Goal: Transaction & Acquisition: Purchase product/service

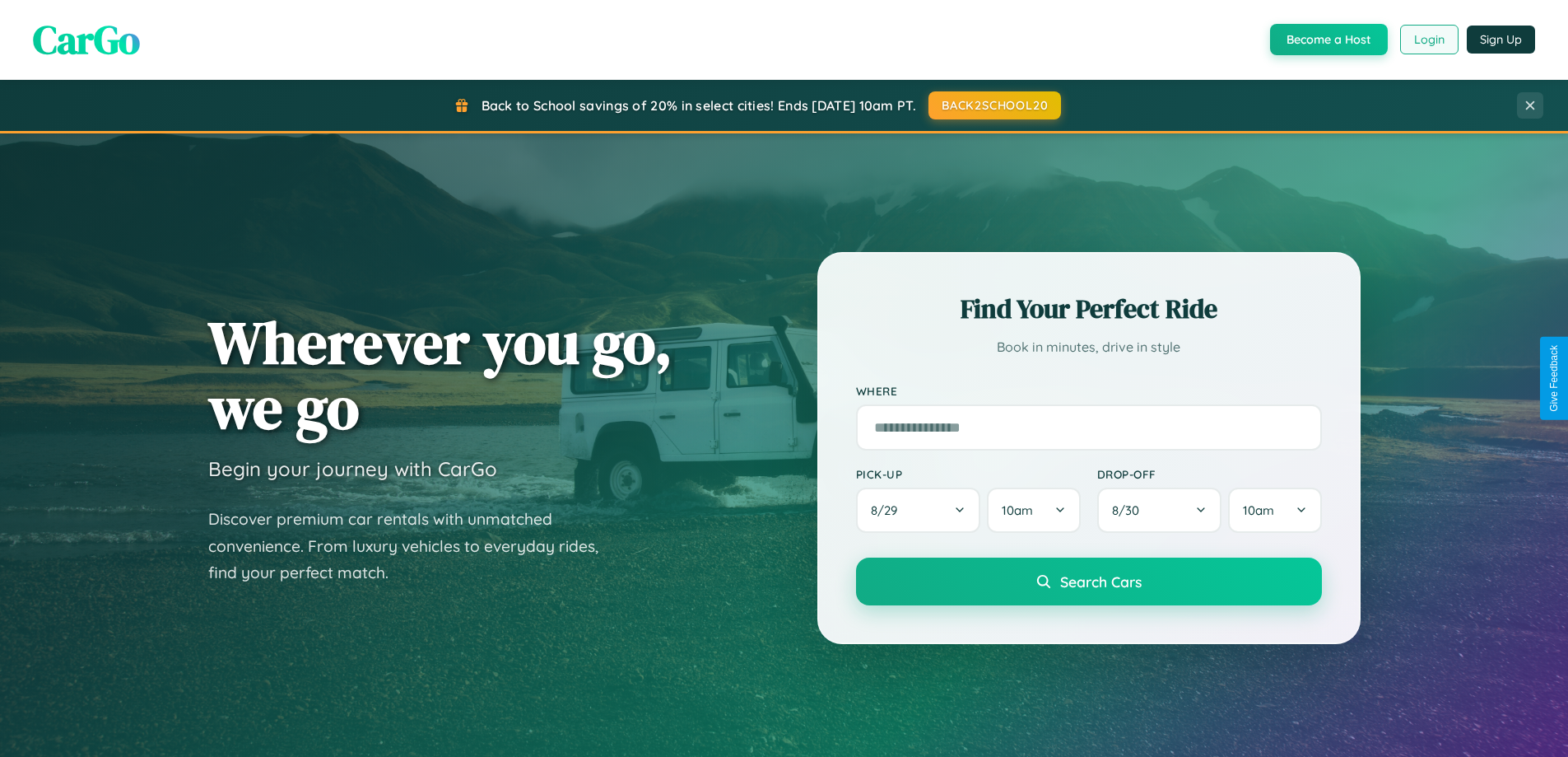
click at [1429, 40] on button "Login" at bounding box center [1429, 39] width 58 height 30
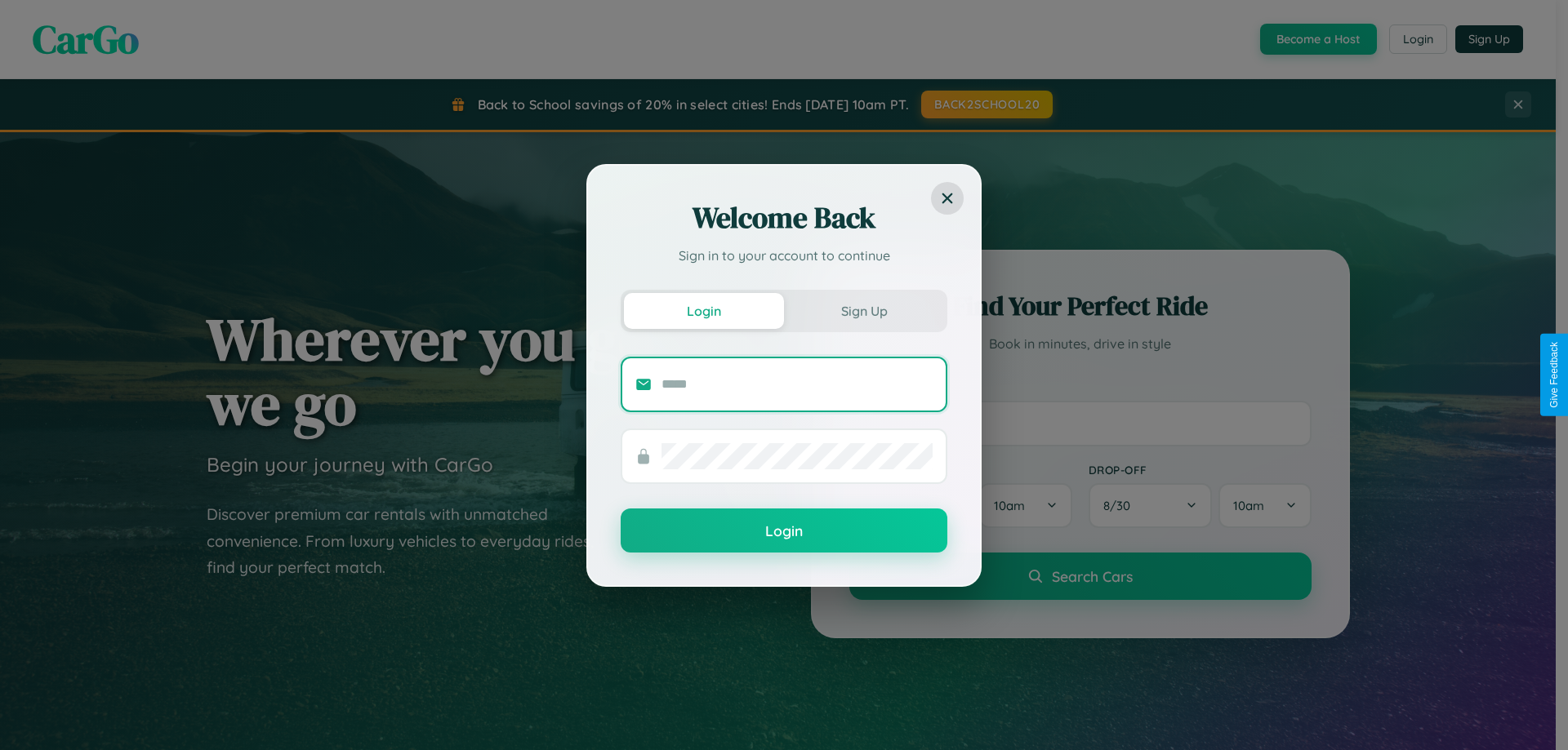
click at [797, 384] on input "text" at bounding box center [797, 384] width 271 height 26
type input "**********"
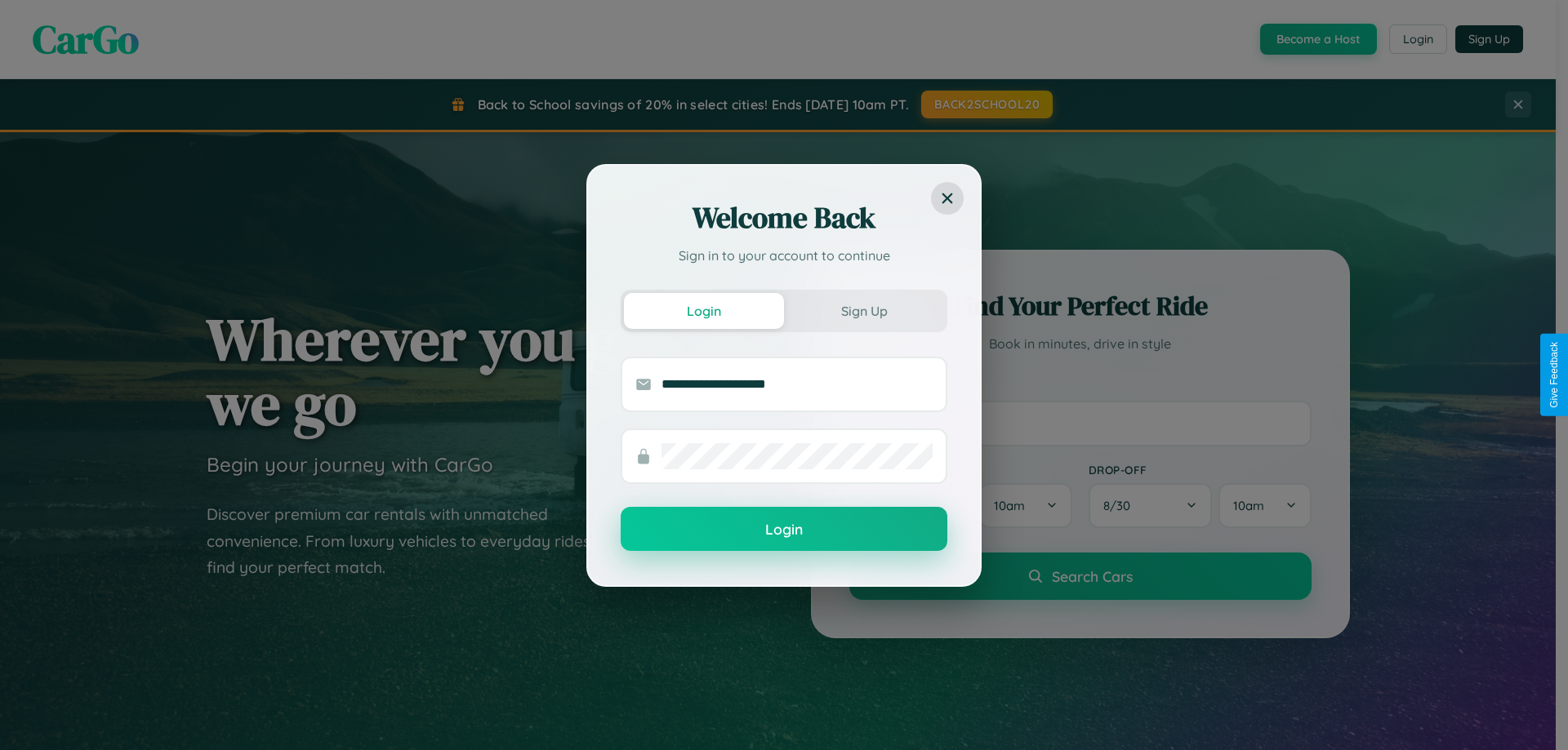
click at [784, 530] on button "Login" at bounding box center [784, 529] width 327 height 44
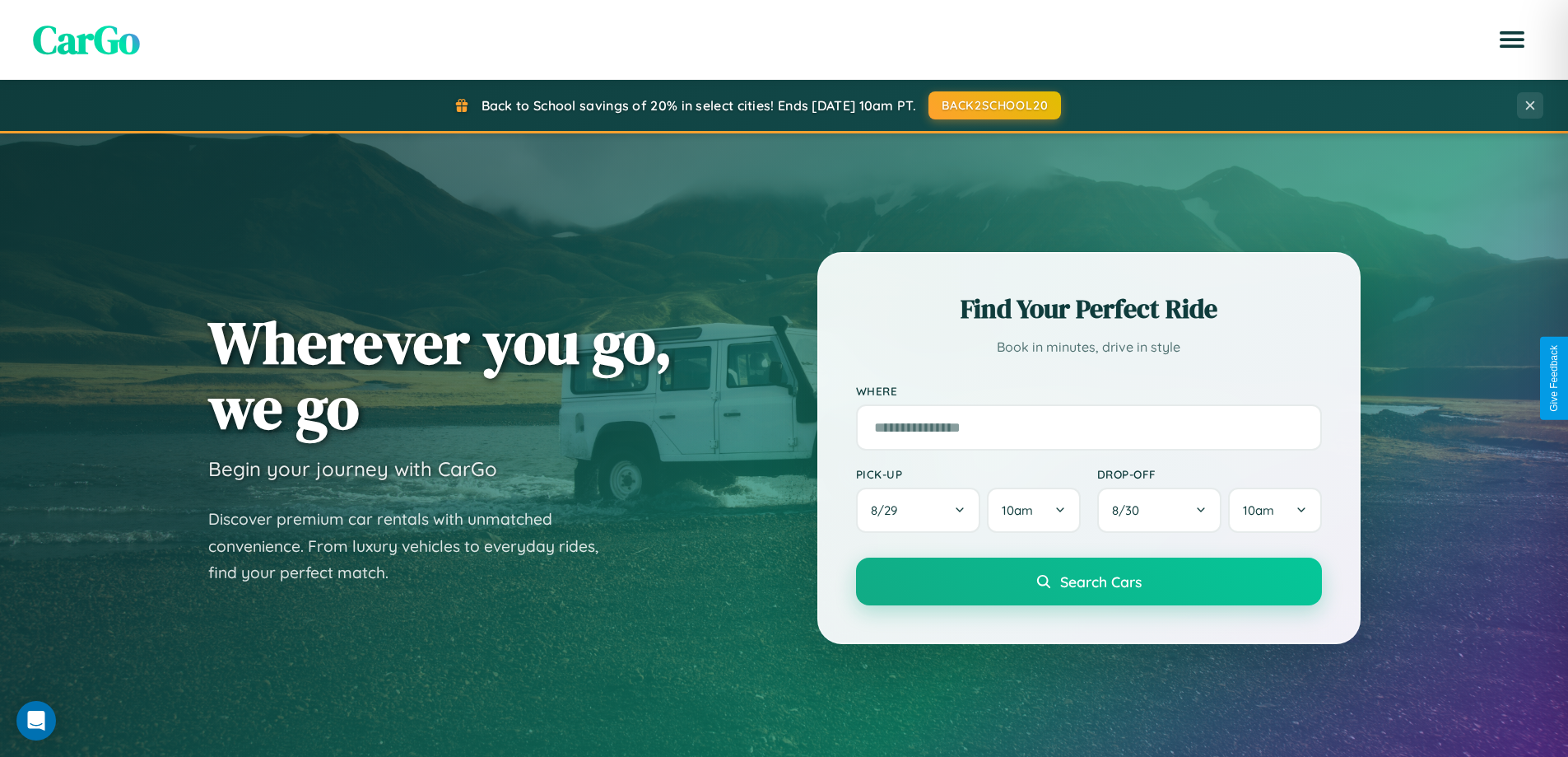
scroll to position [710, 0]
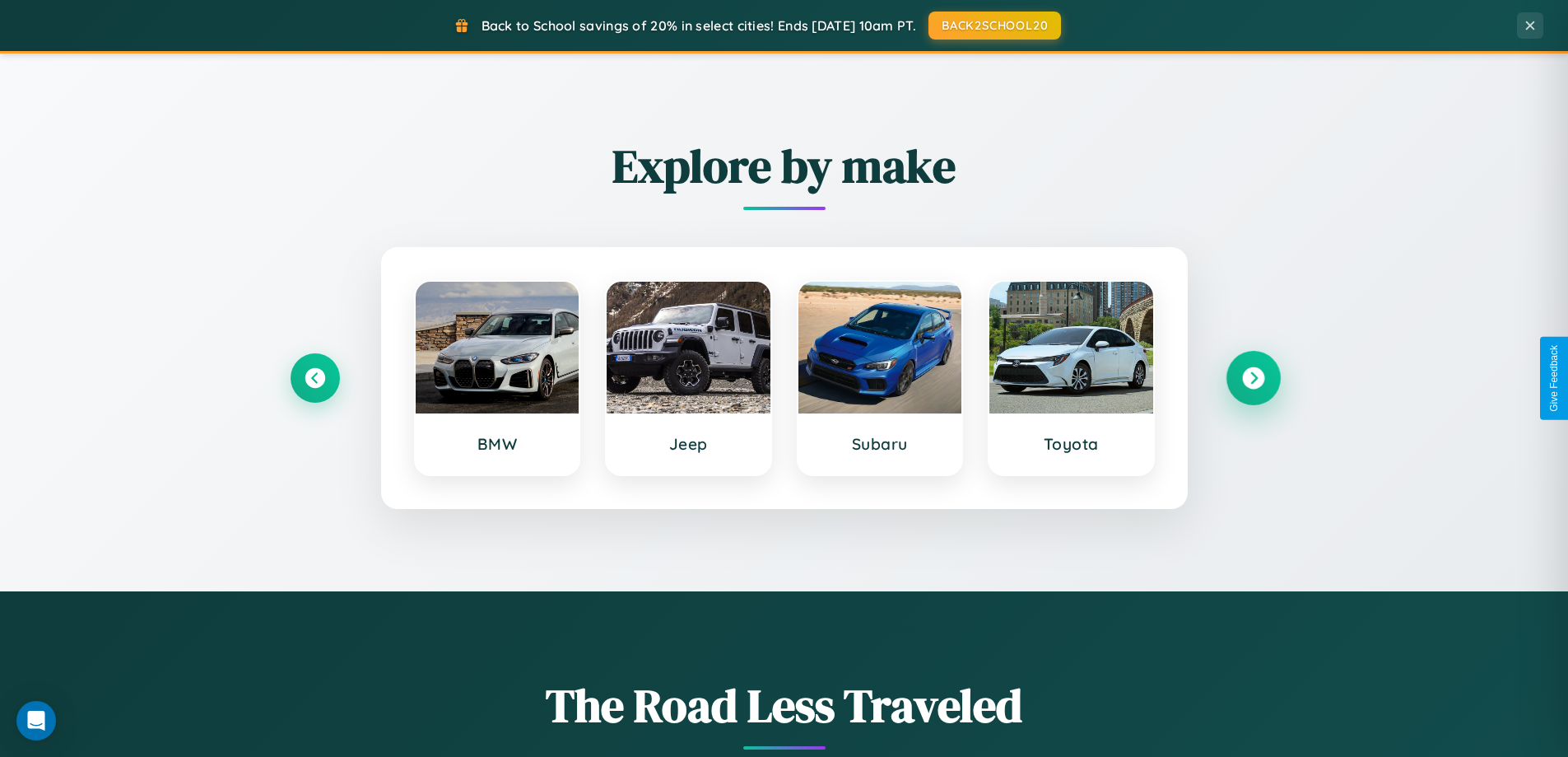
click at [1253, 378] on icon at bounding box center [1253, 378] width 22 height 22
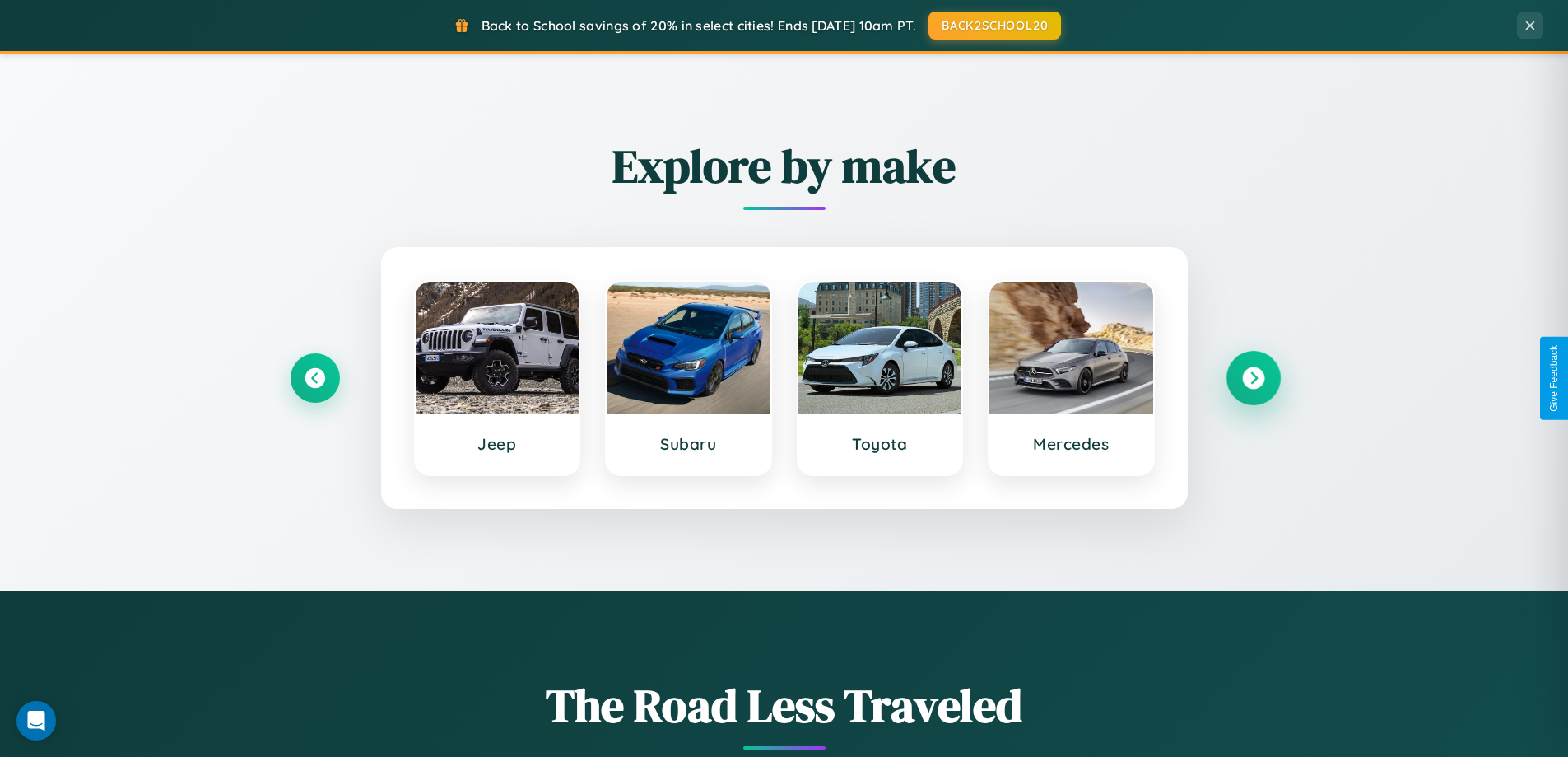
click at [1253, 378] on icon at bounding box center [1253, 378] width 22 height 22
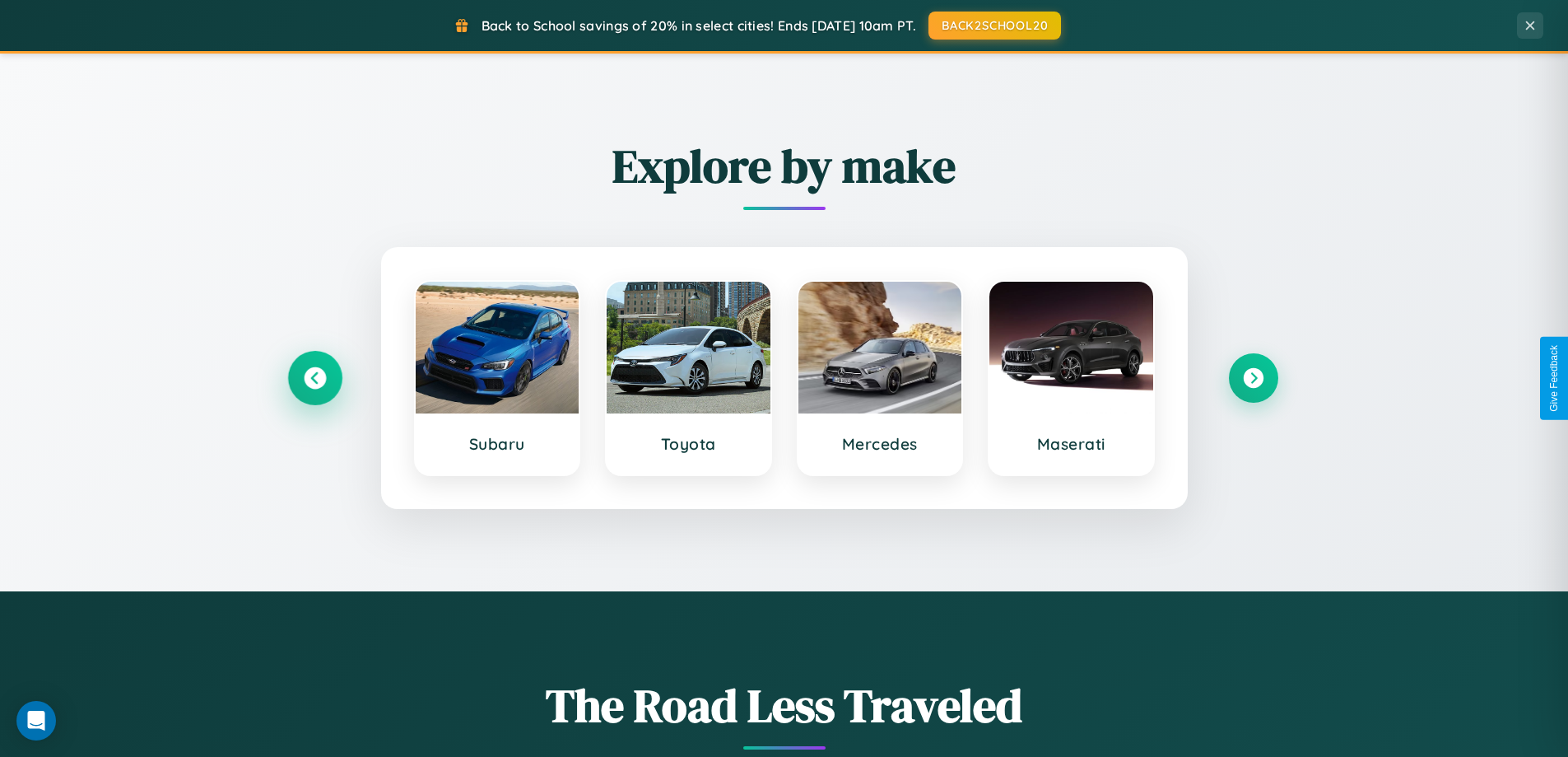
click at [314, 378] on icon at bounding box center [314, 378] width 22 height 22
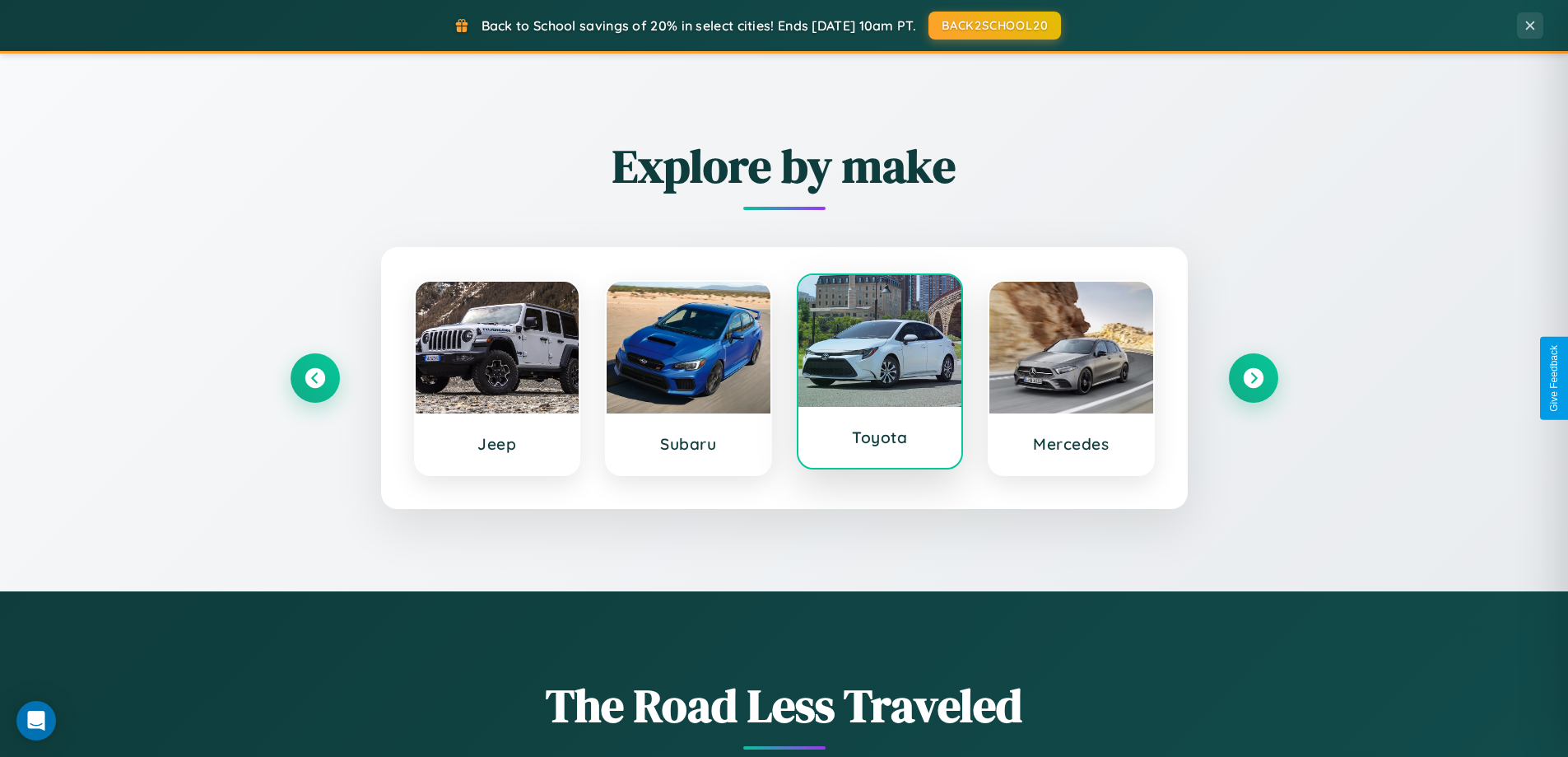
click at [879, 375] on div at bounding box center [881, 341] width 164 height 132
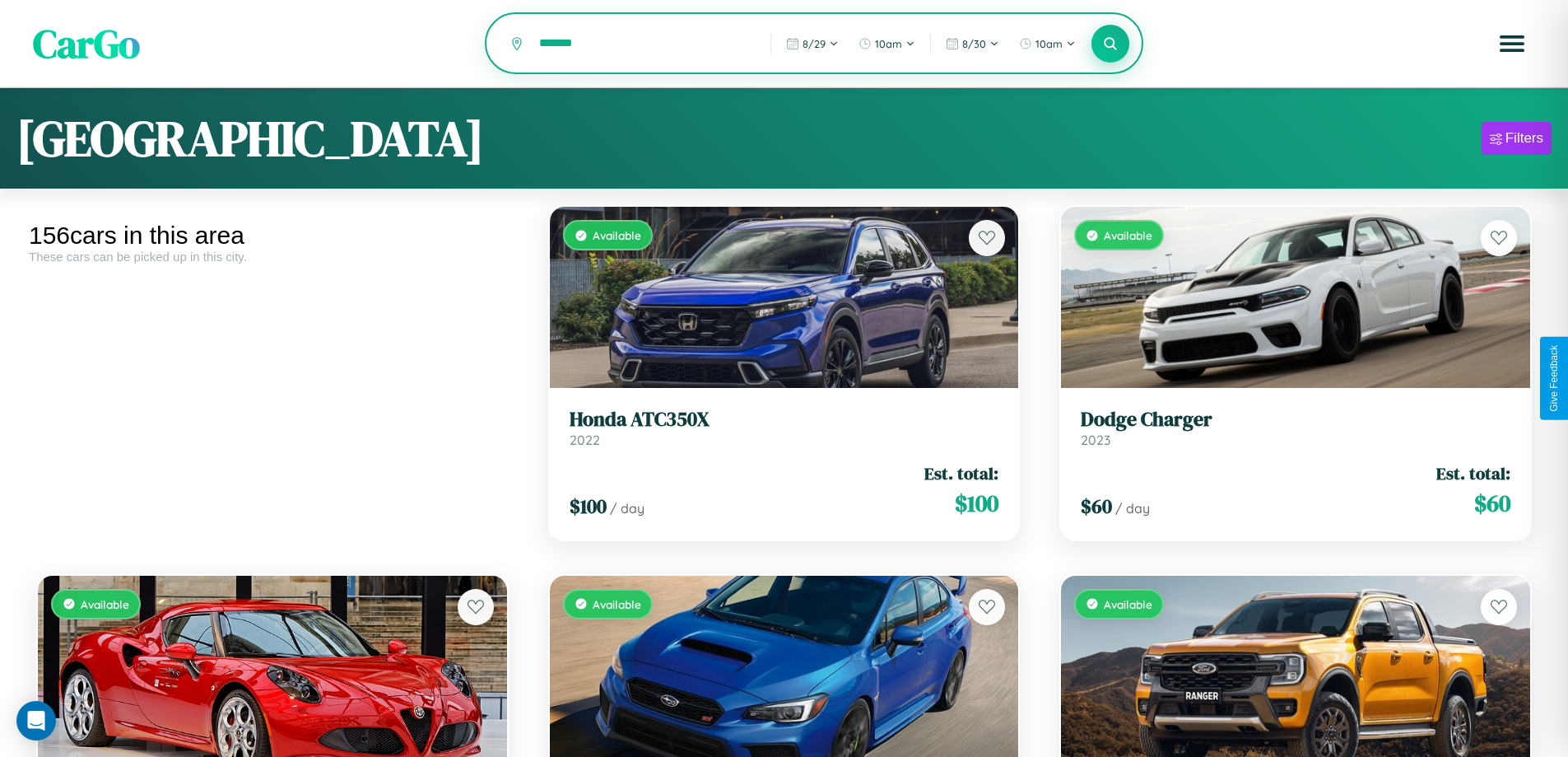
type input "*******"
click at [1111, 45] on icon at bounding box center [1111, 43] width 16 height 16
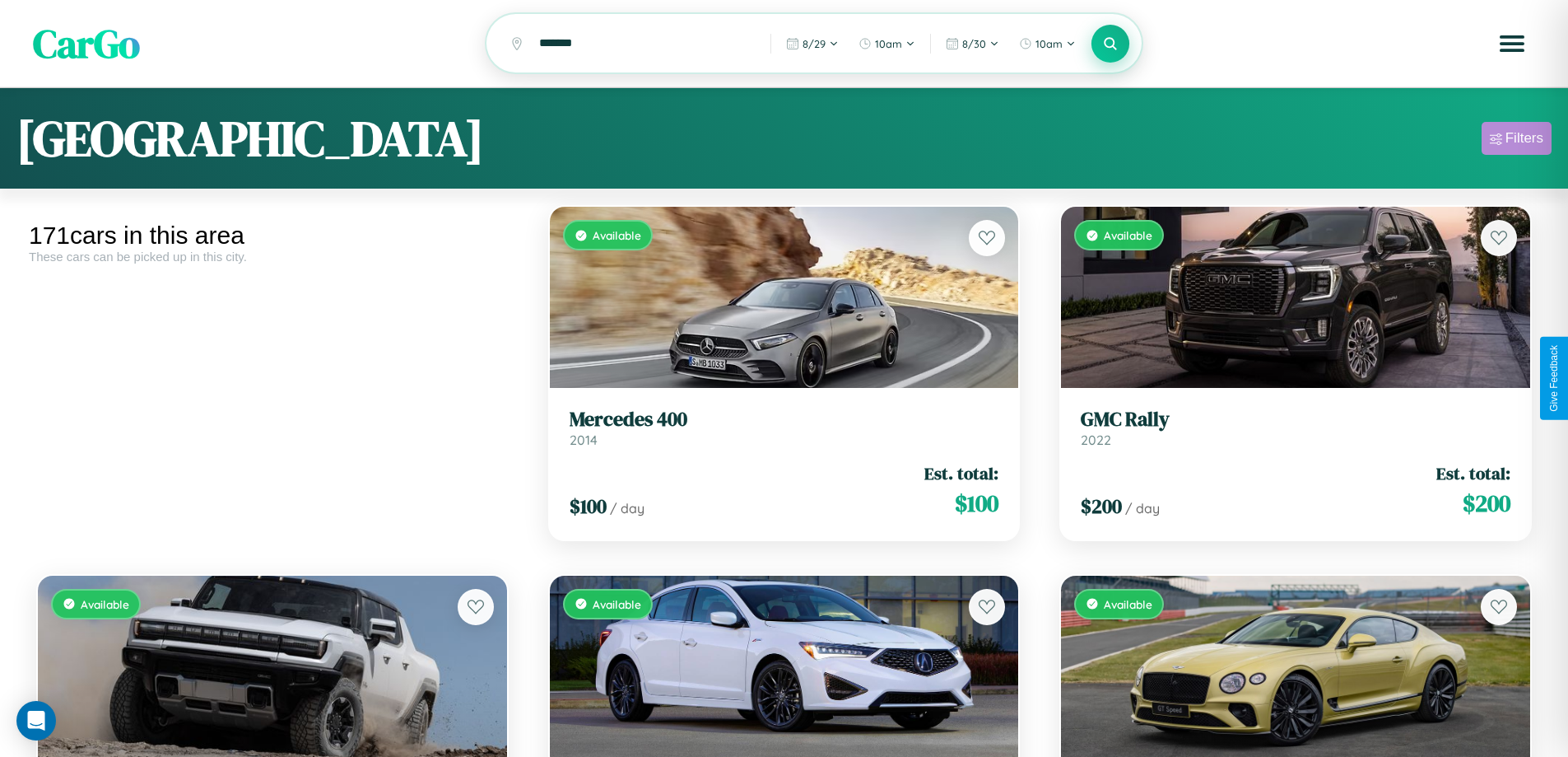
click at [1516, 141] on div "Filters" at bounding box center [1524, 138] width 38 height 16
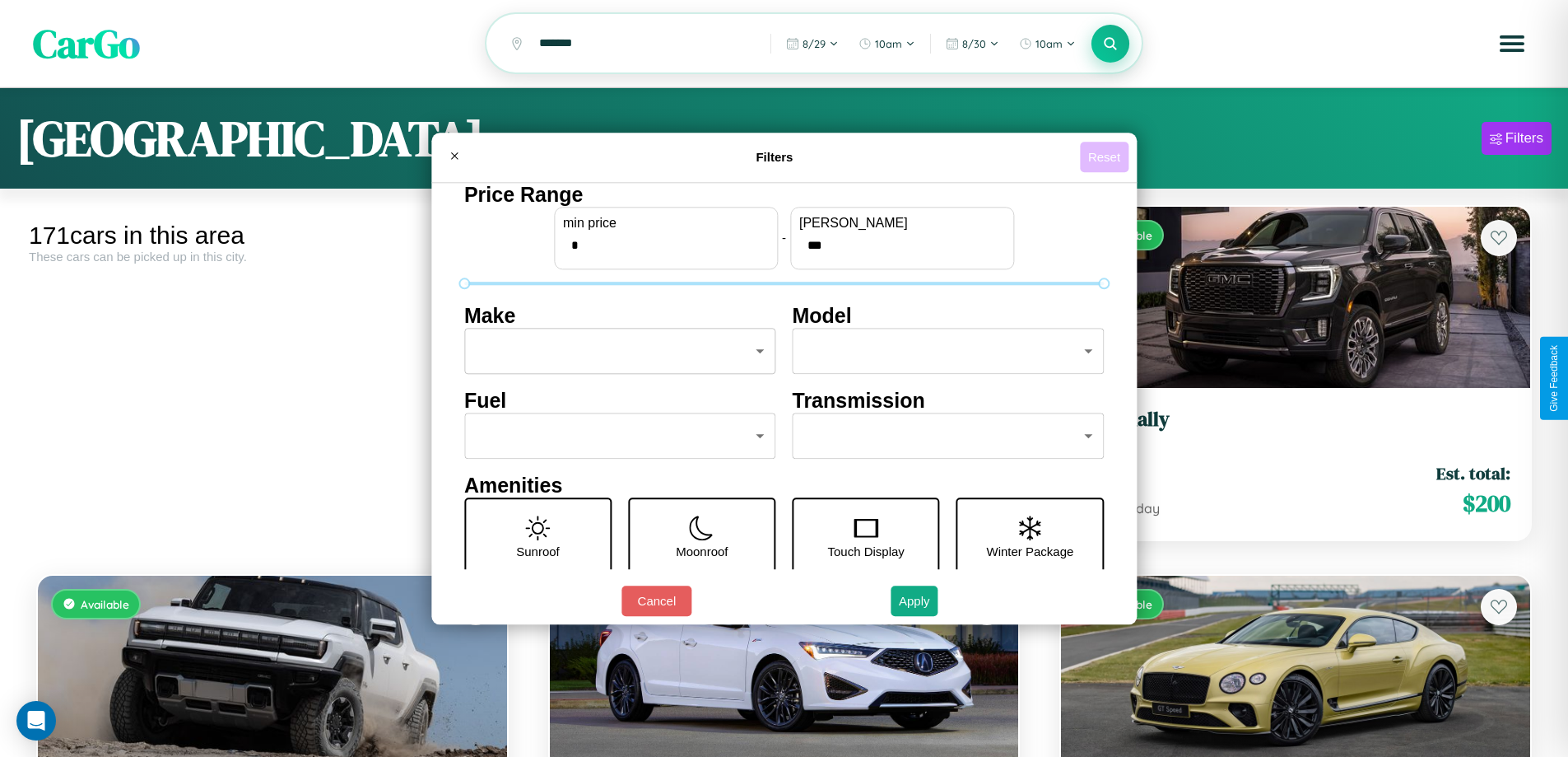
click at [1106, 156] on button "Reset" at bounding box center [1104, 156] width 48 height 30
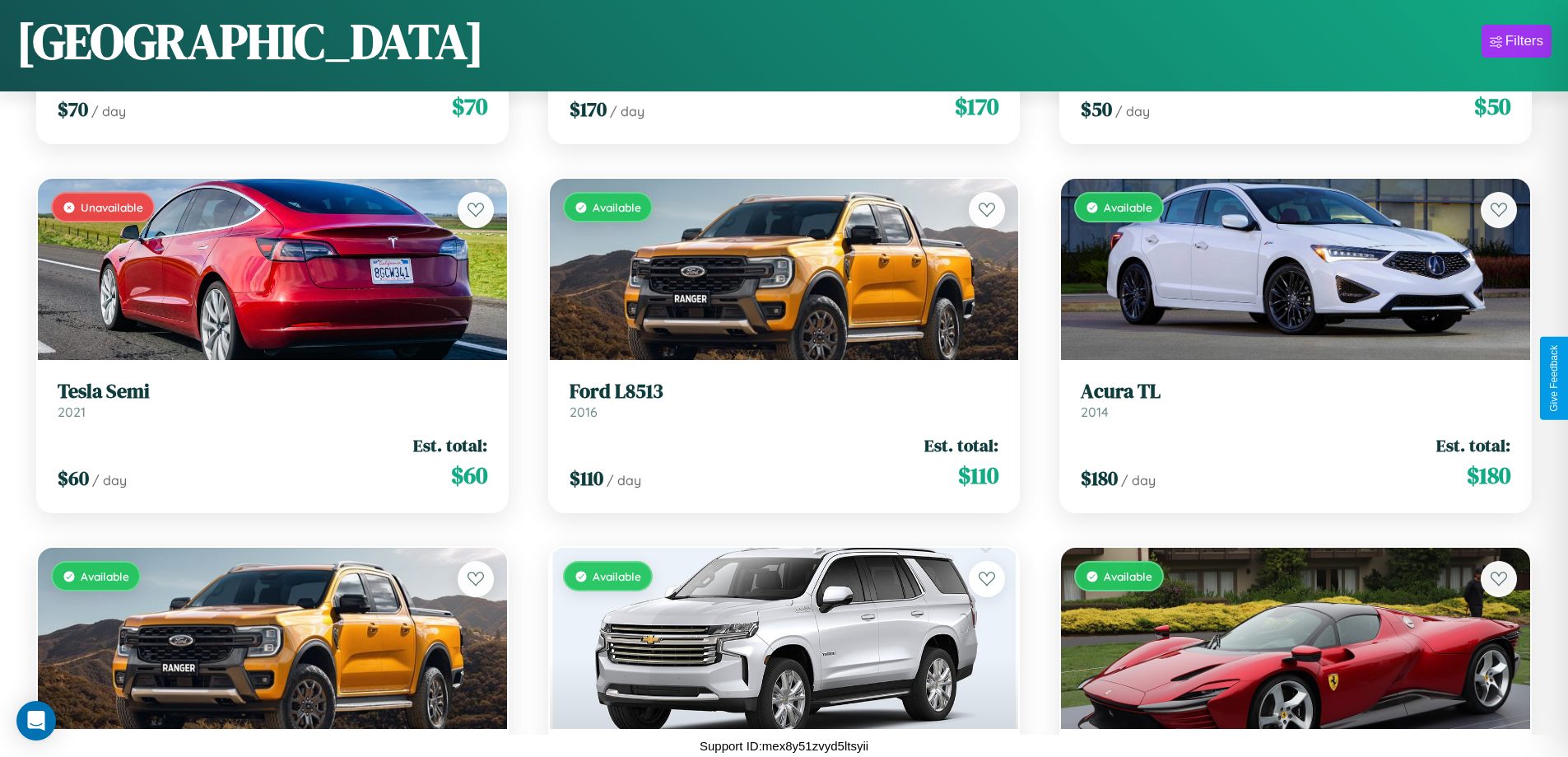
scroll to position [20518, 0]
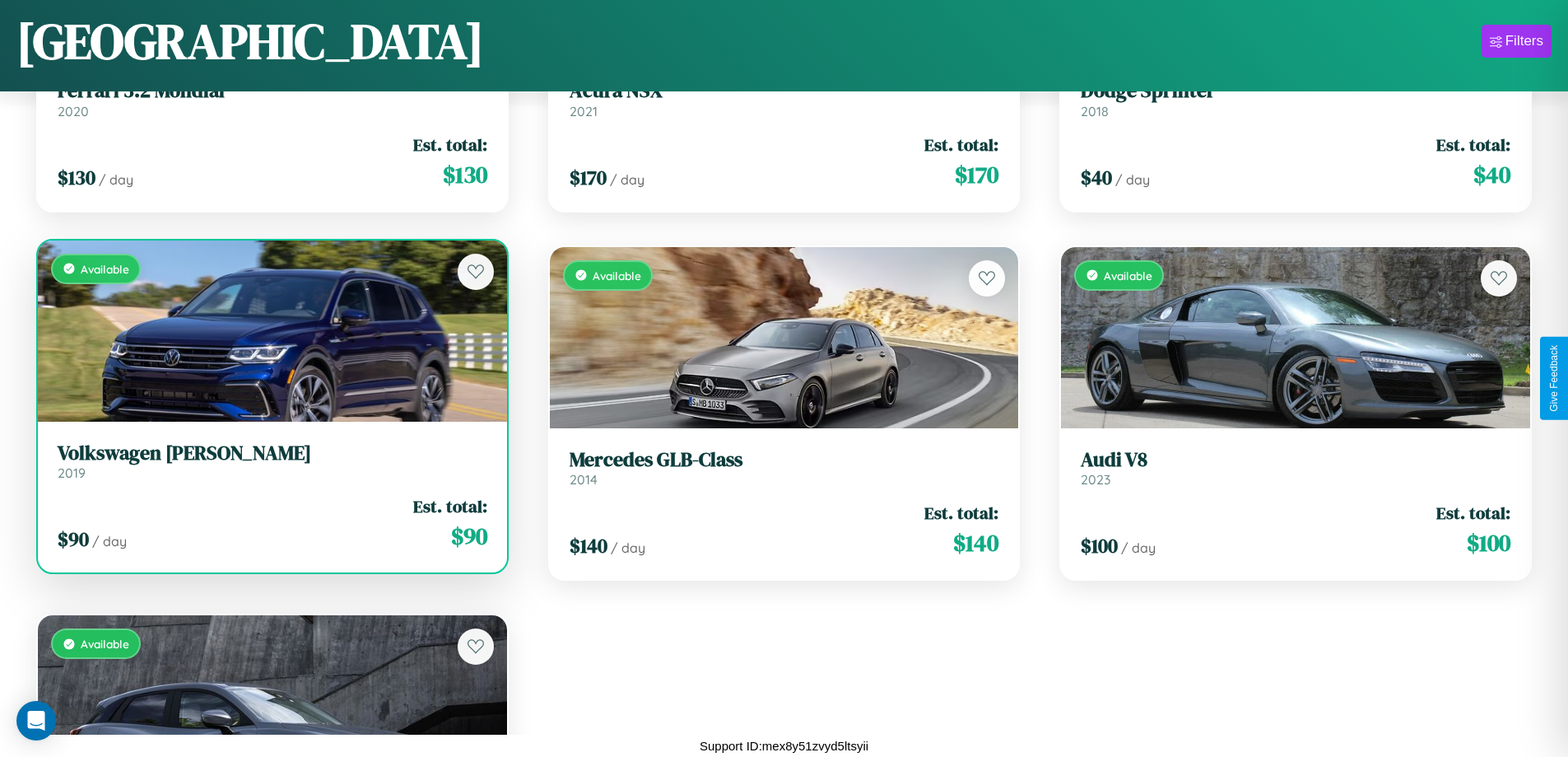
click at [270, 468] on link "Volkswagen Corrado 2019" at bounding box center [272, 462] width 429 height 41
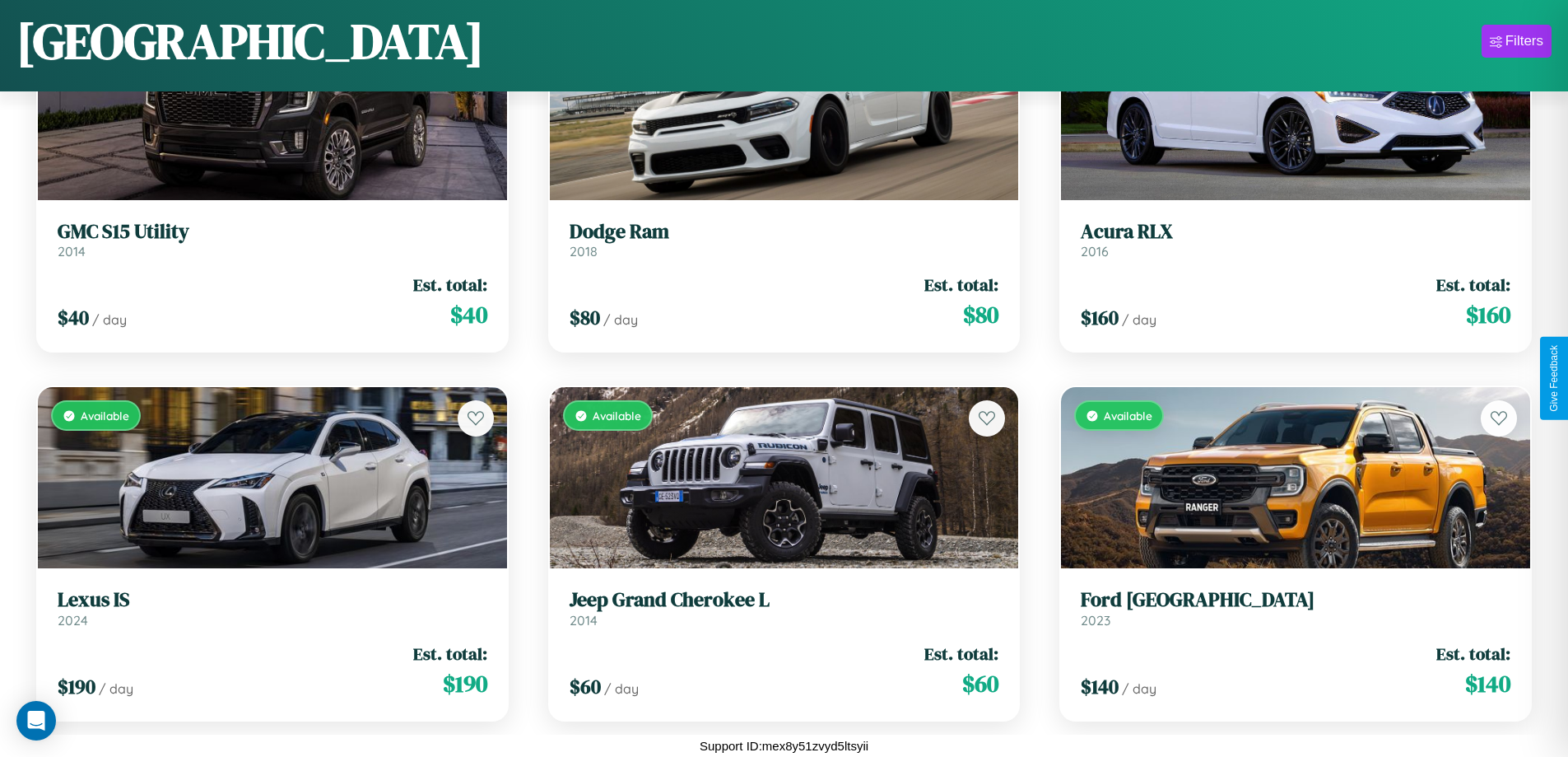
scroll to position [3183, 0]
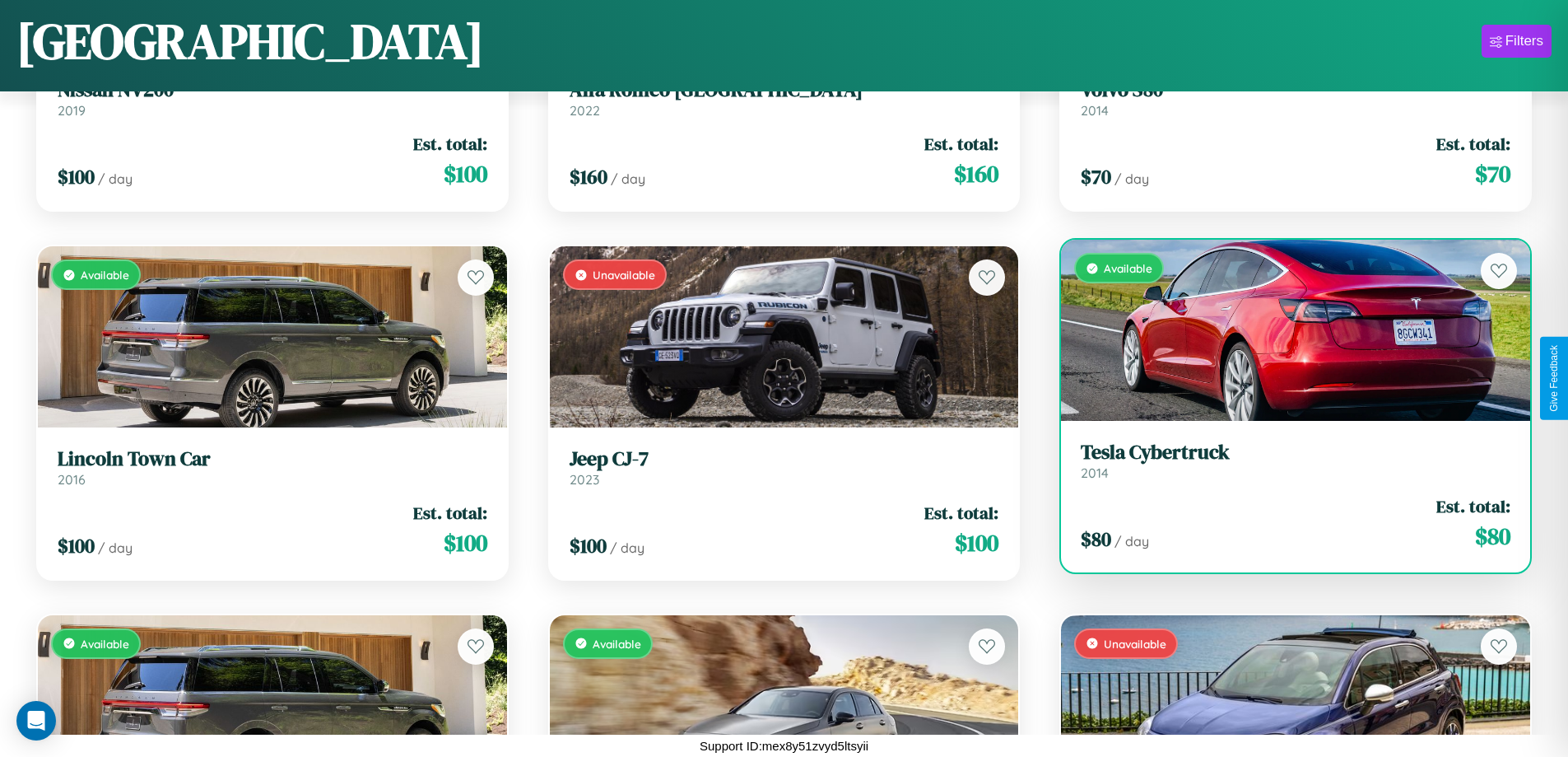
click at [1285, 460] on h3 "Tesla Cybertruck" at bounding box center [1296, 453] width 429 height 24
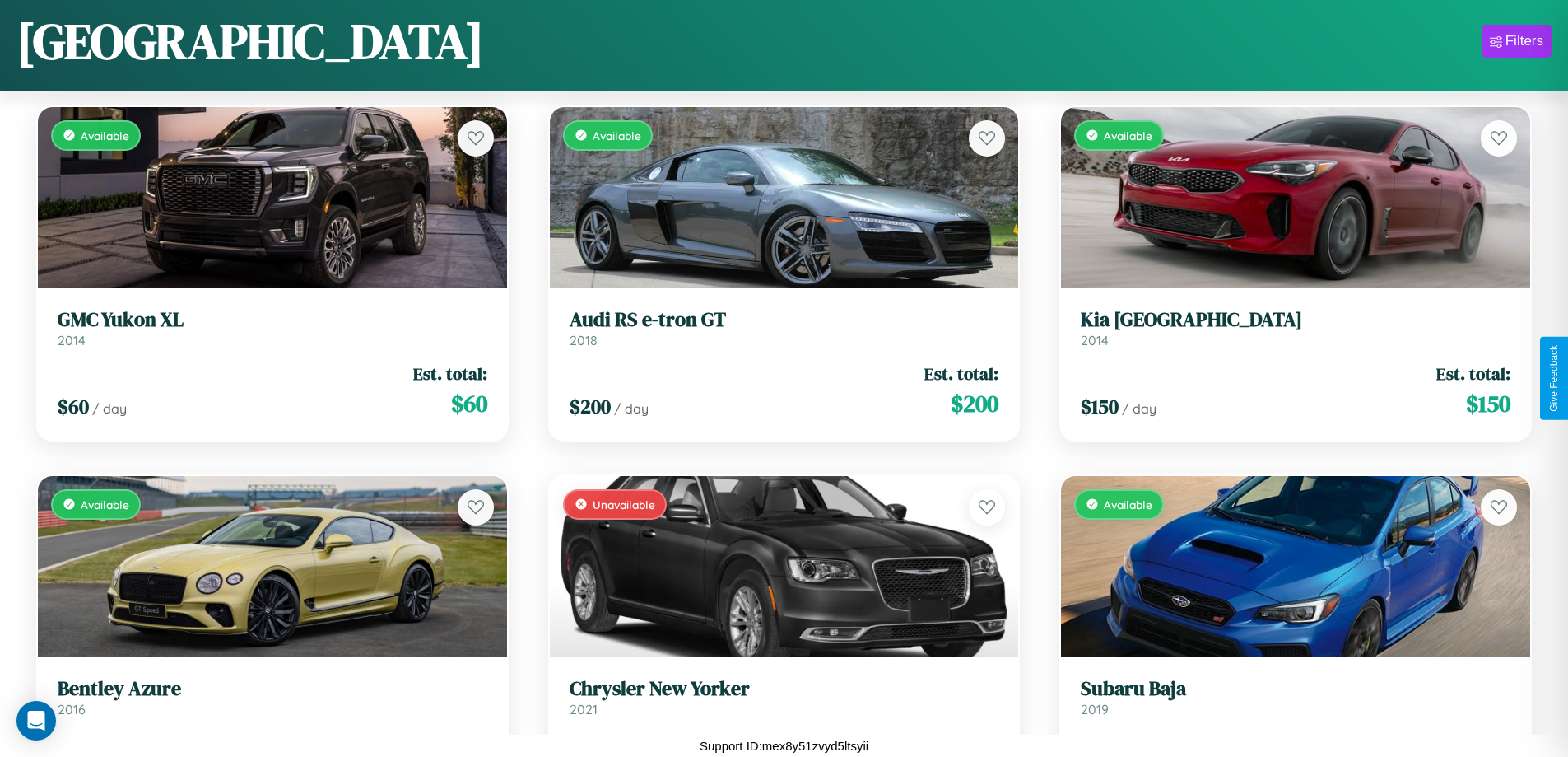
scroll to position [11297, 0]
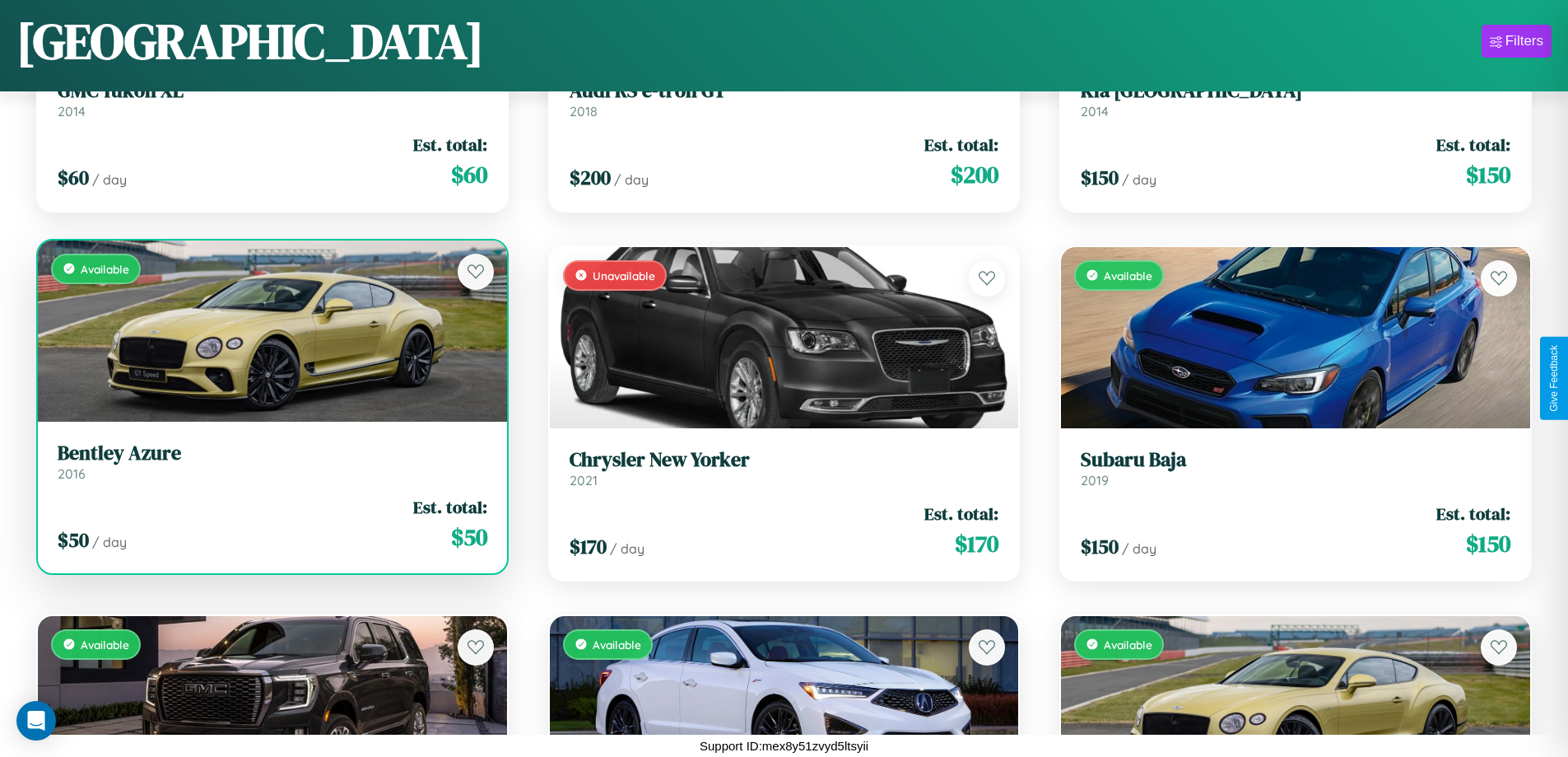
click at [270, 462] on h3 "Bentley Azure" at bounding box center [272, 453] width 429 height 24
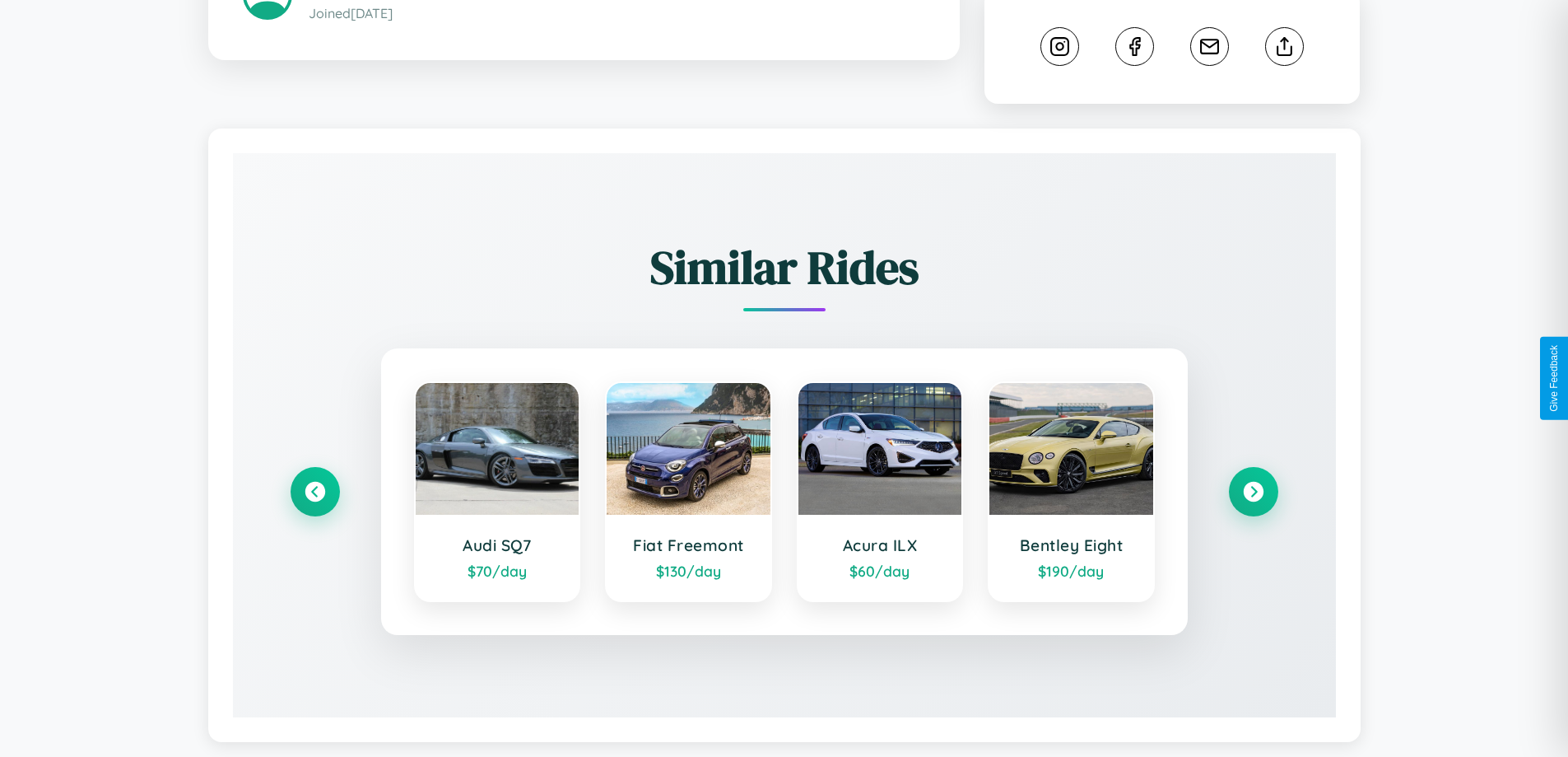
scroll to position [897, 0]
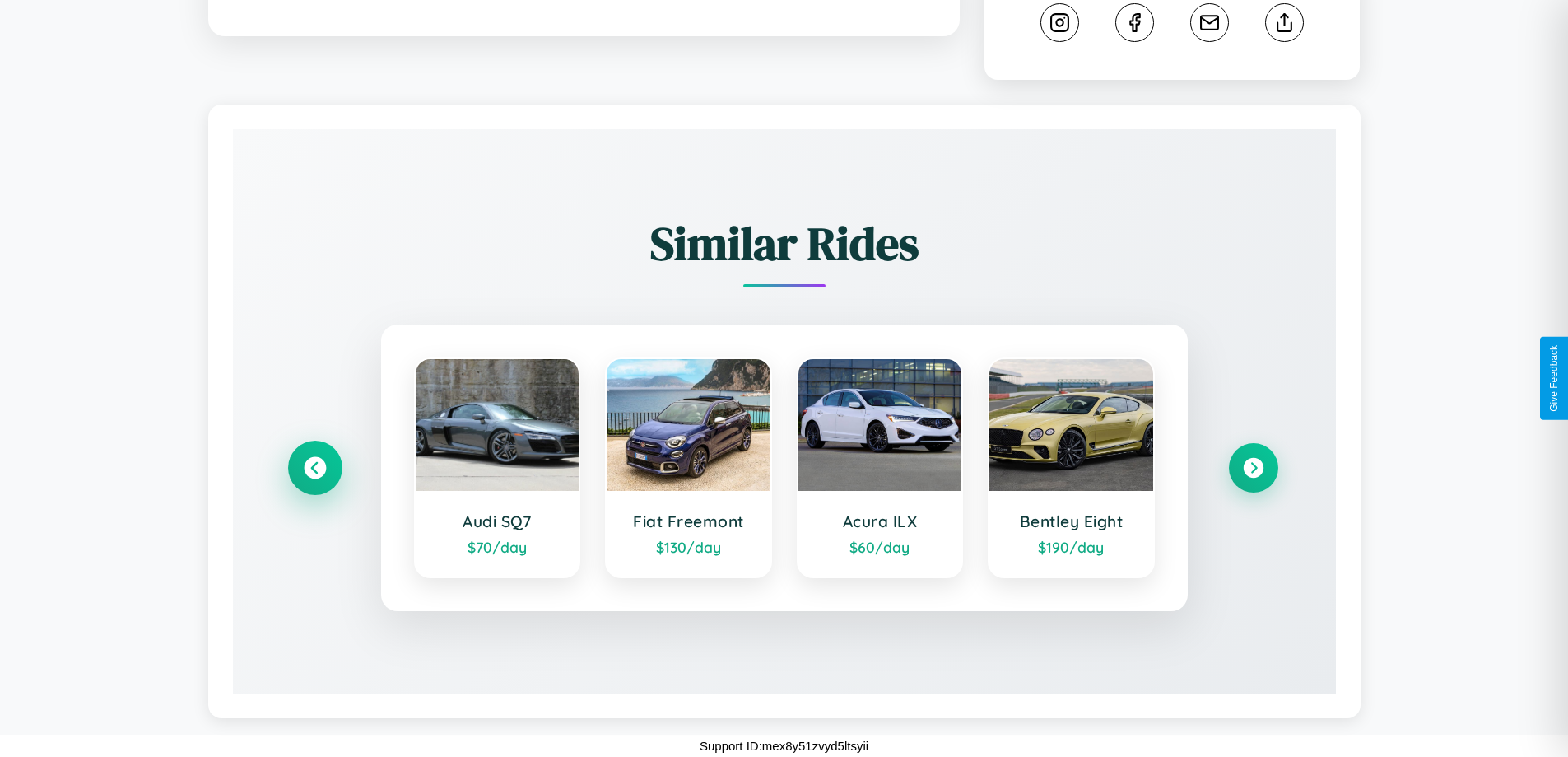
click at [314, 468] on icon at bounding box center [314, 468] width 22 height 22
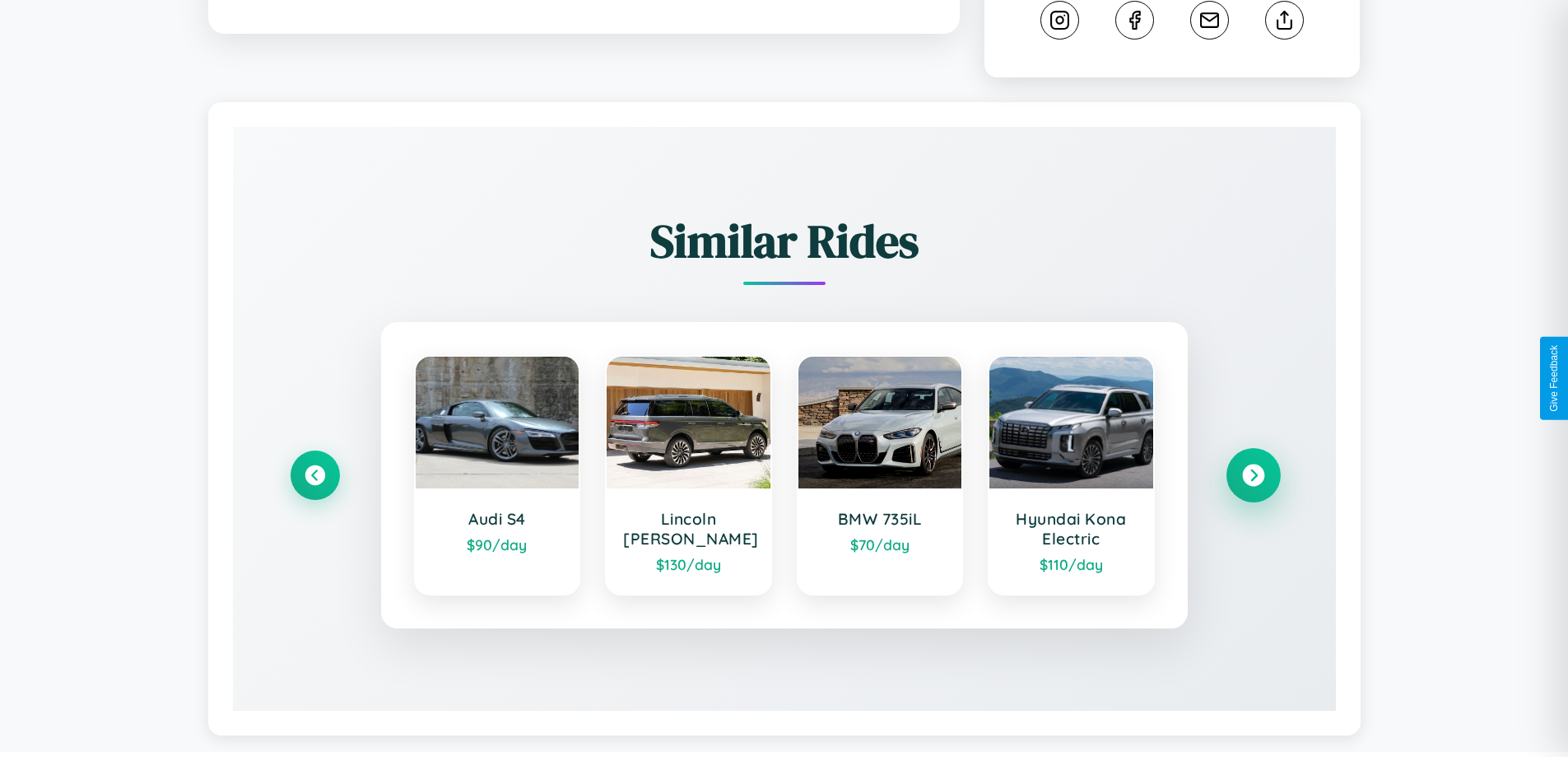
click at [1253, 478] on icon at bounding box center [1253, 475] width 22 height 22
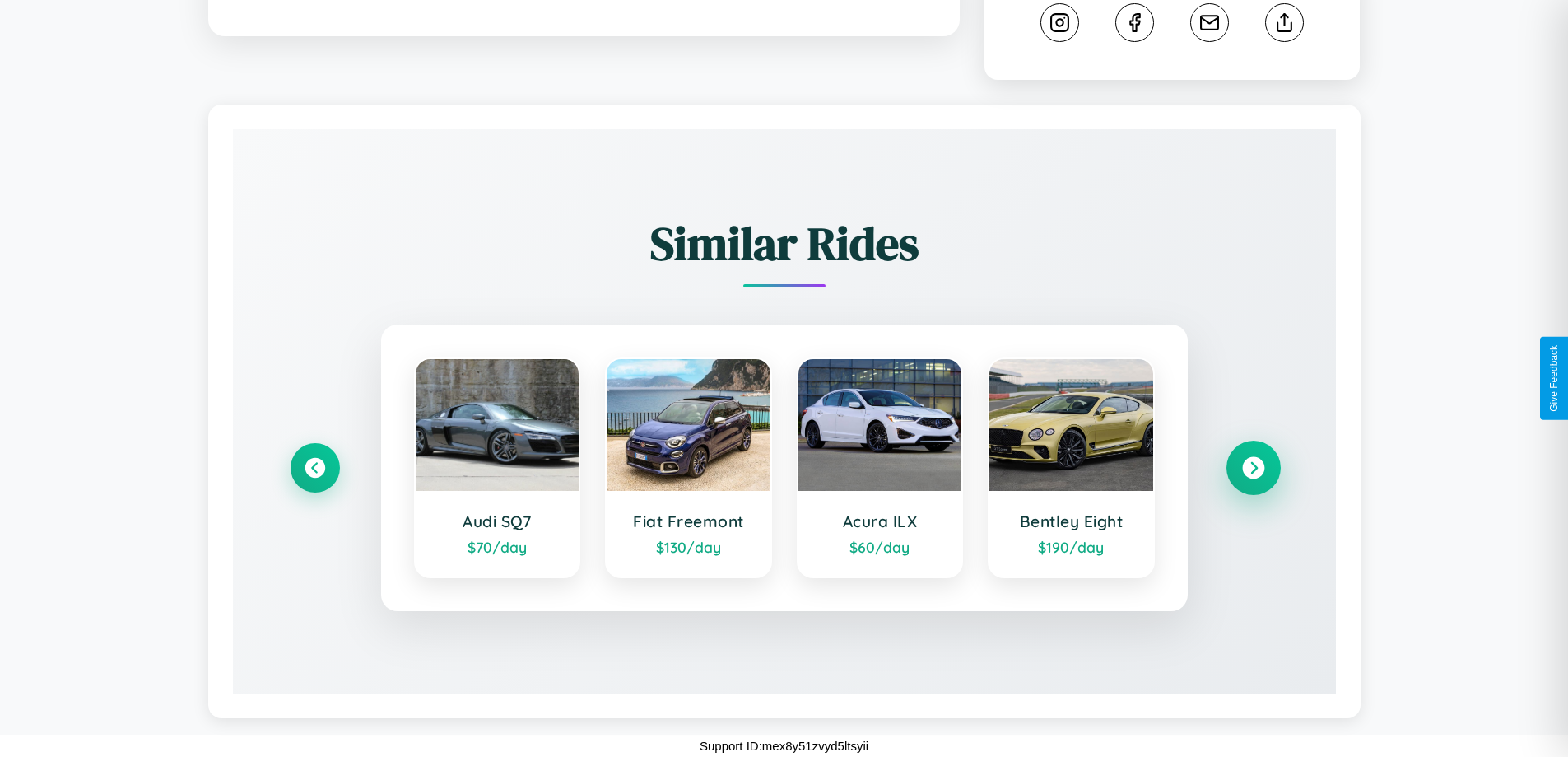
click at [1253, 468] on icon at bounding box center [1253, 468] width 22 height 22
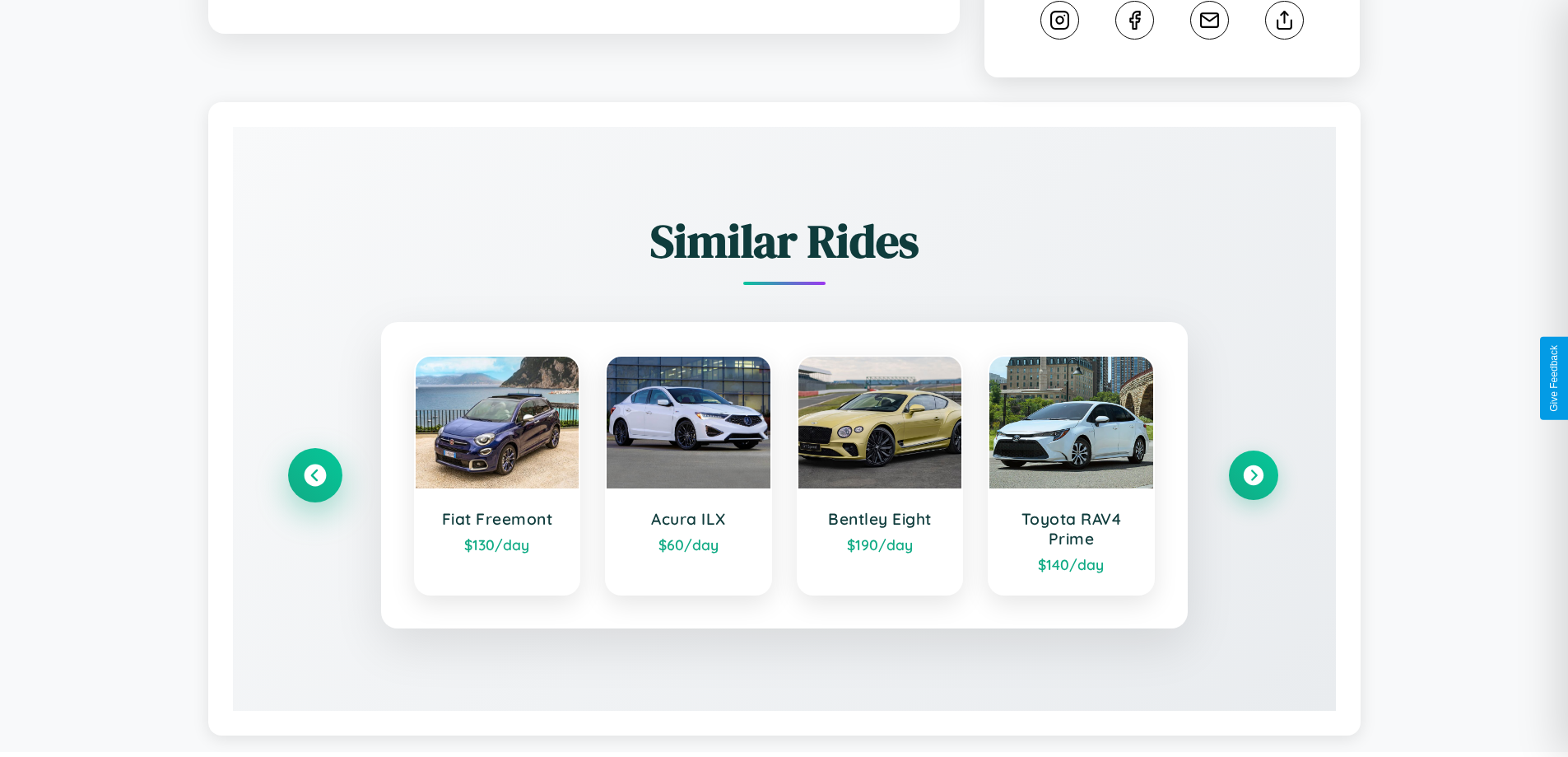
click at [314, 478] on icon at bounding box center [314, 475] width 22 height 22
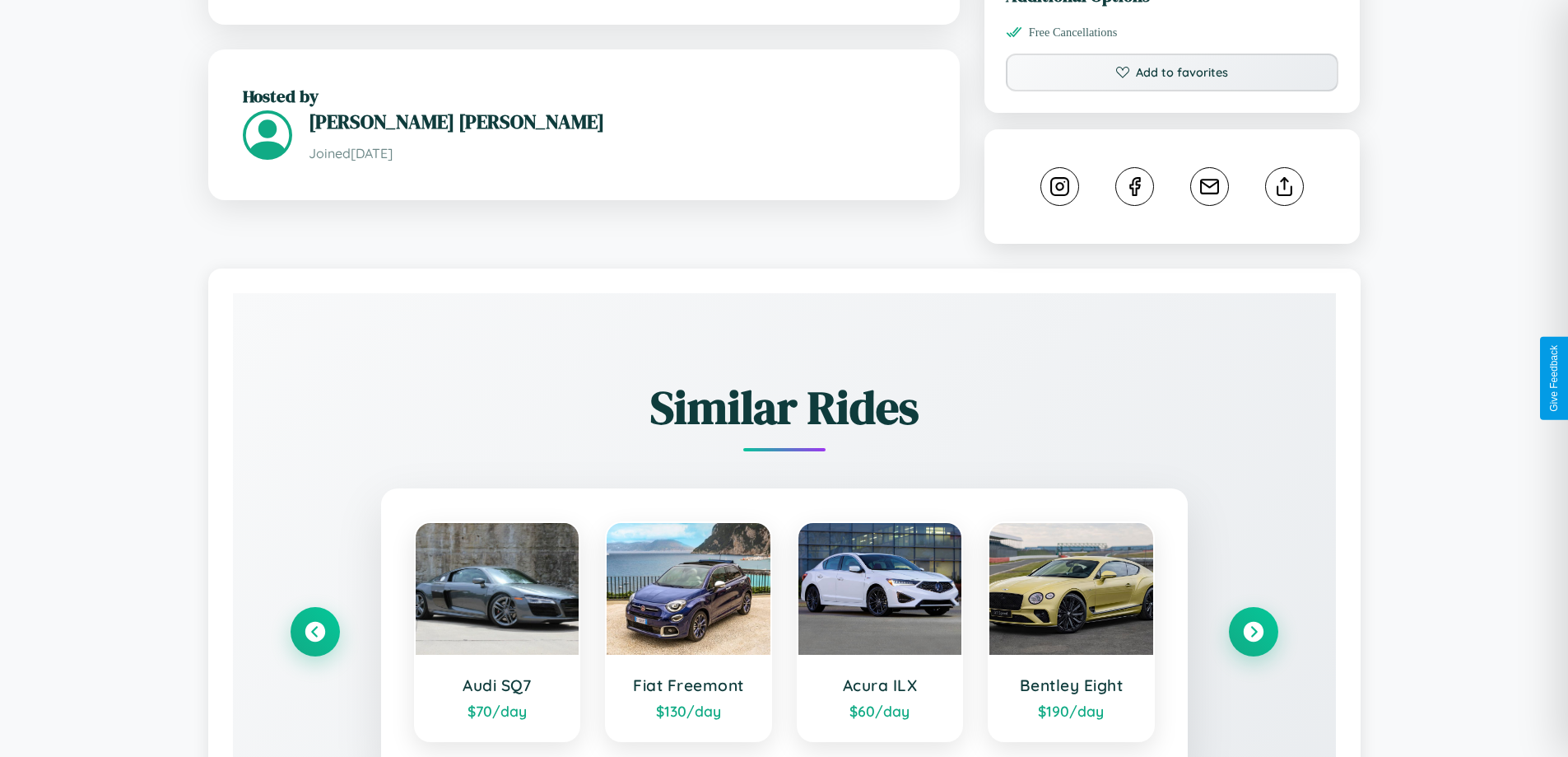
scroll to position [541, 0]
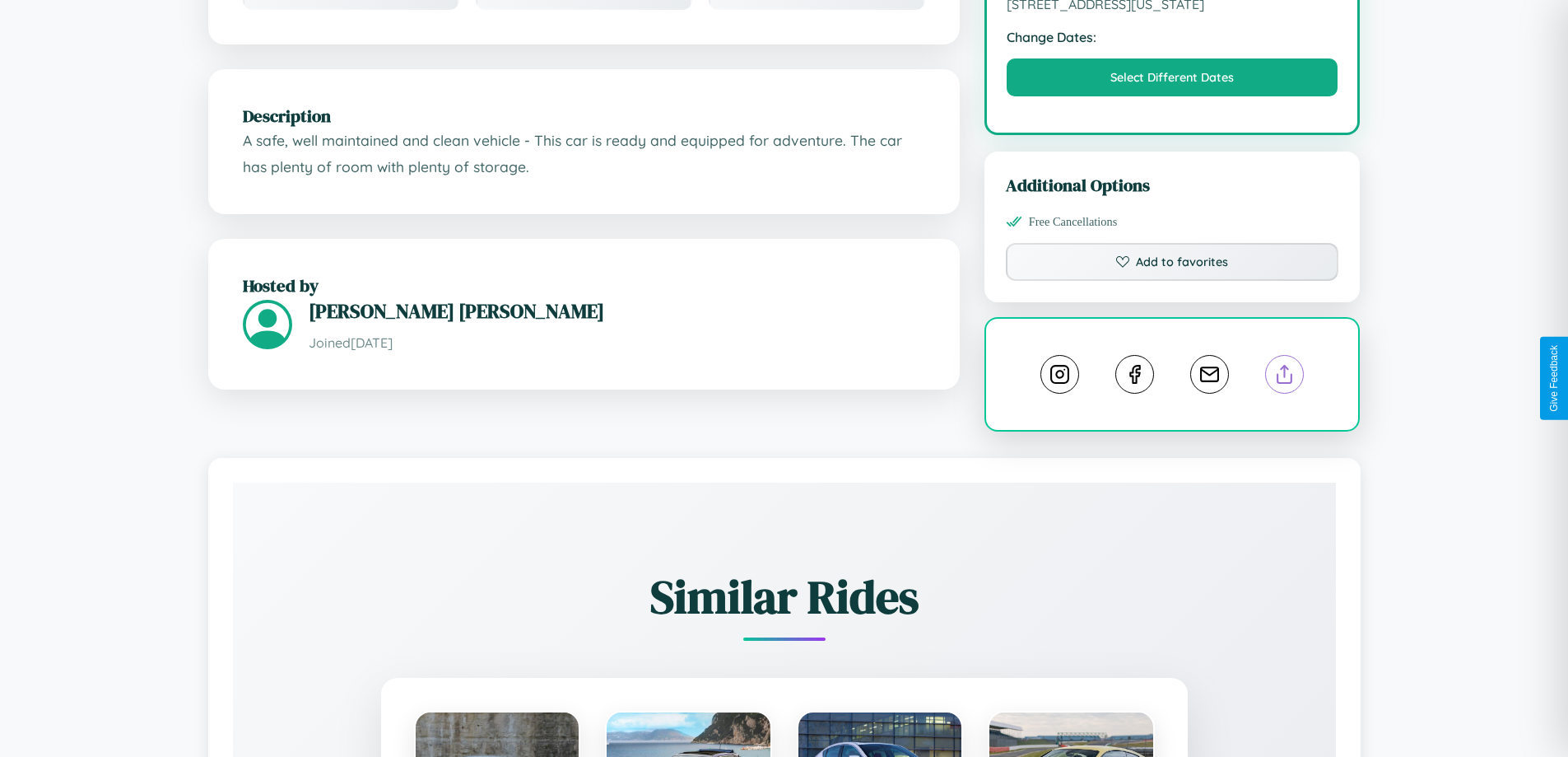
click at [1285, 376] on line at bounding box center [1285, 371] width 0 height 12
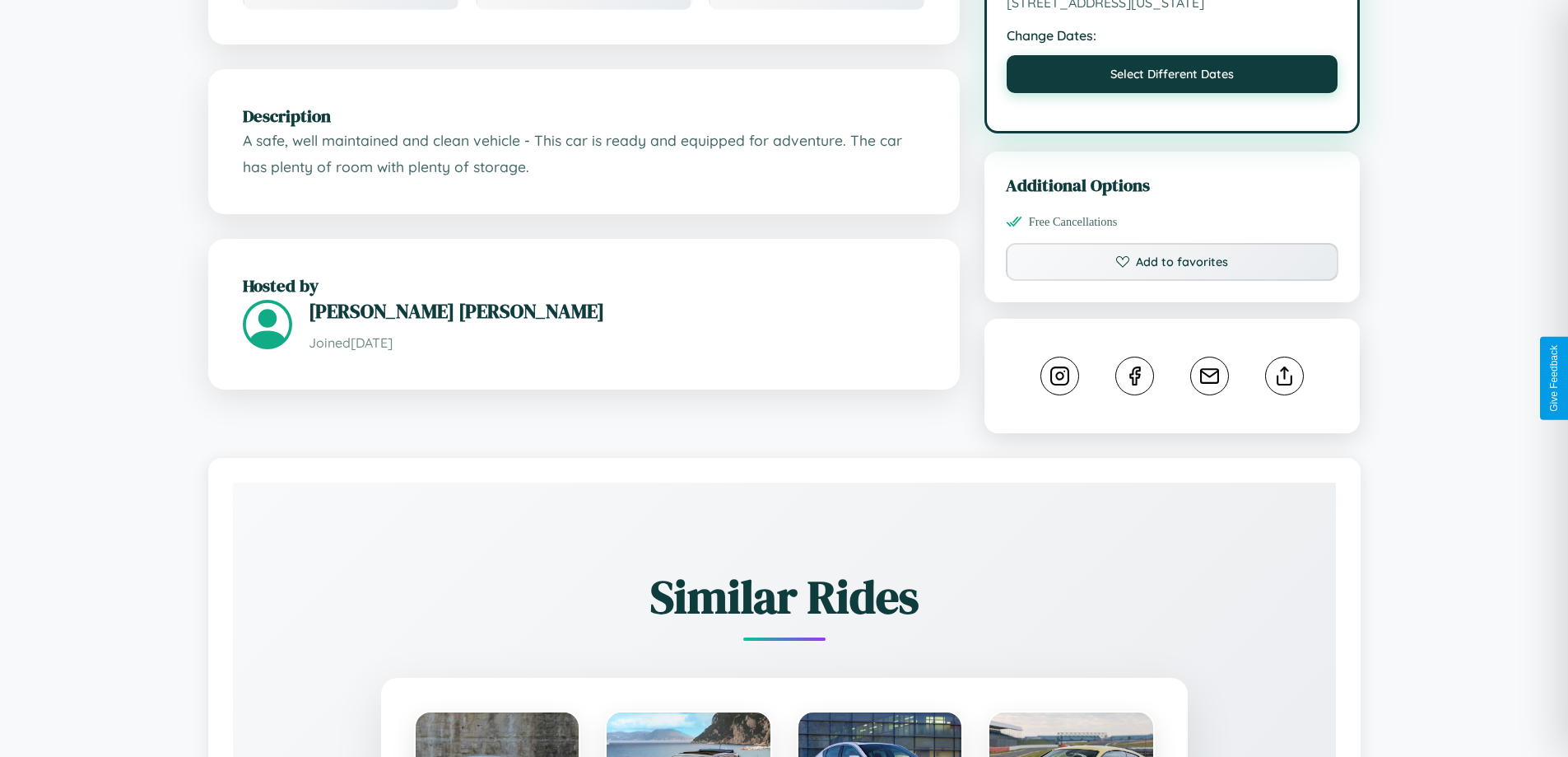
click at [1172, 77] on button "Select Different Dates" at bounding box center [1172, 74] width 331 height 38
select select "*"
select select "****"
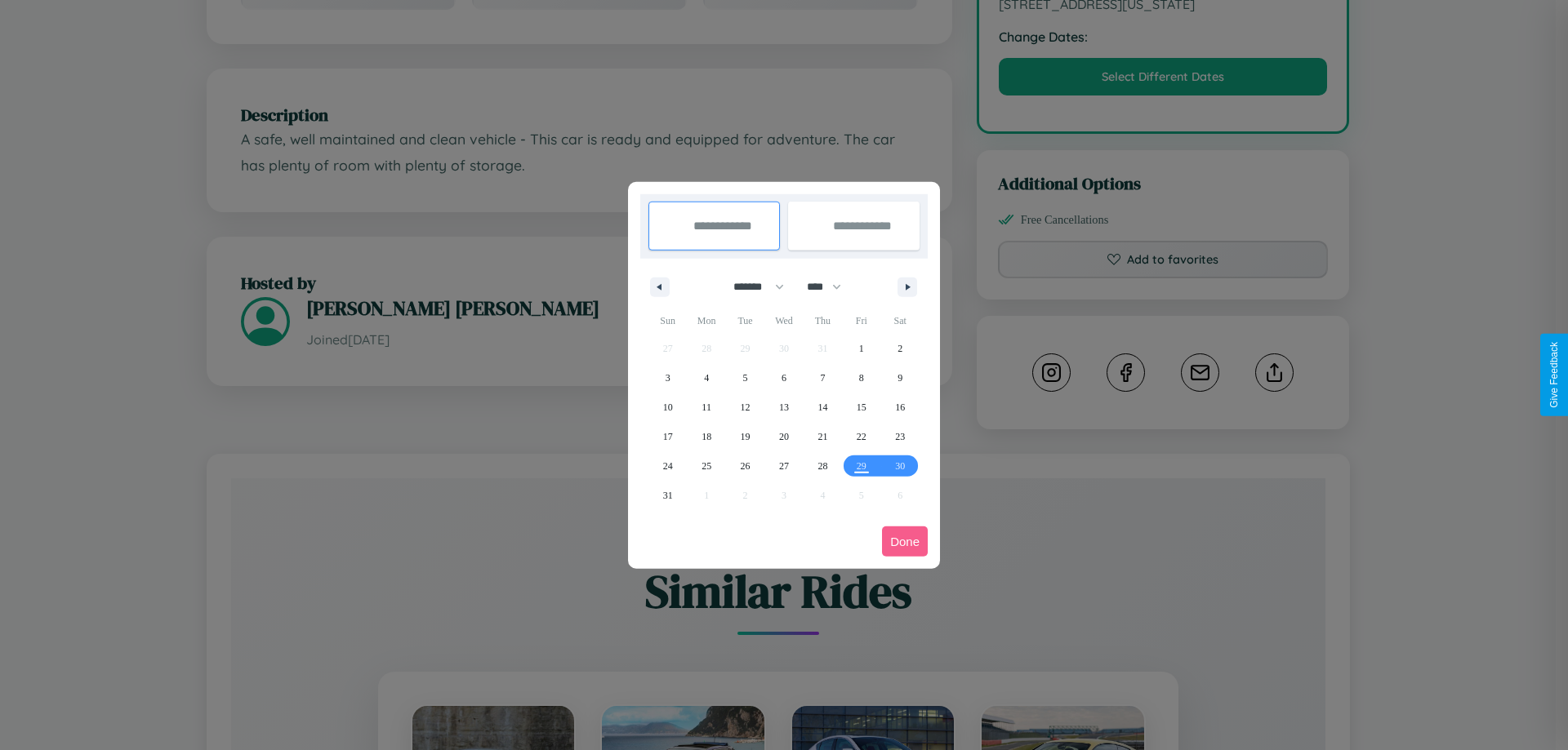
click at [751, 287] on select "******* ******** ***** ***** *** **** **** ****** ********* ******* ******** **…" at bounding box center [755, 287] width 70 height 27
select select "*"
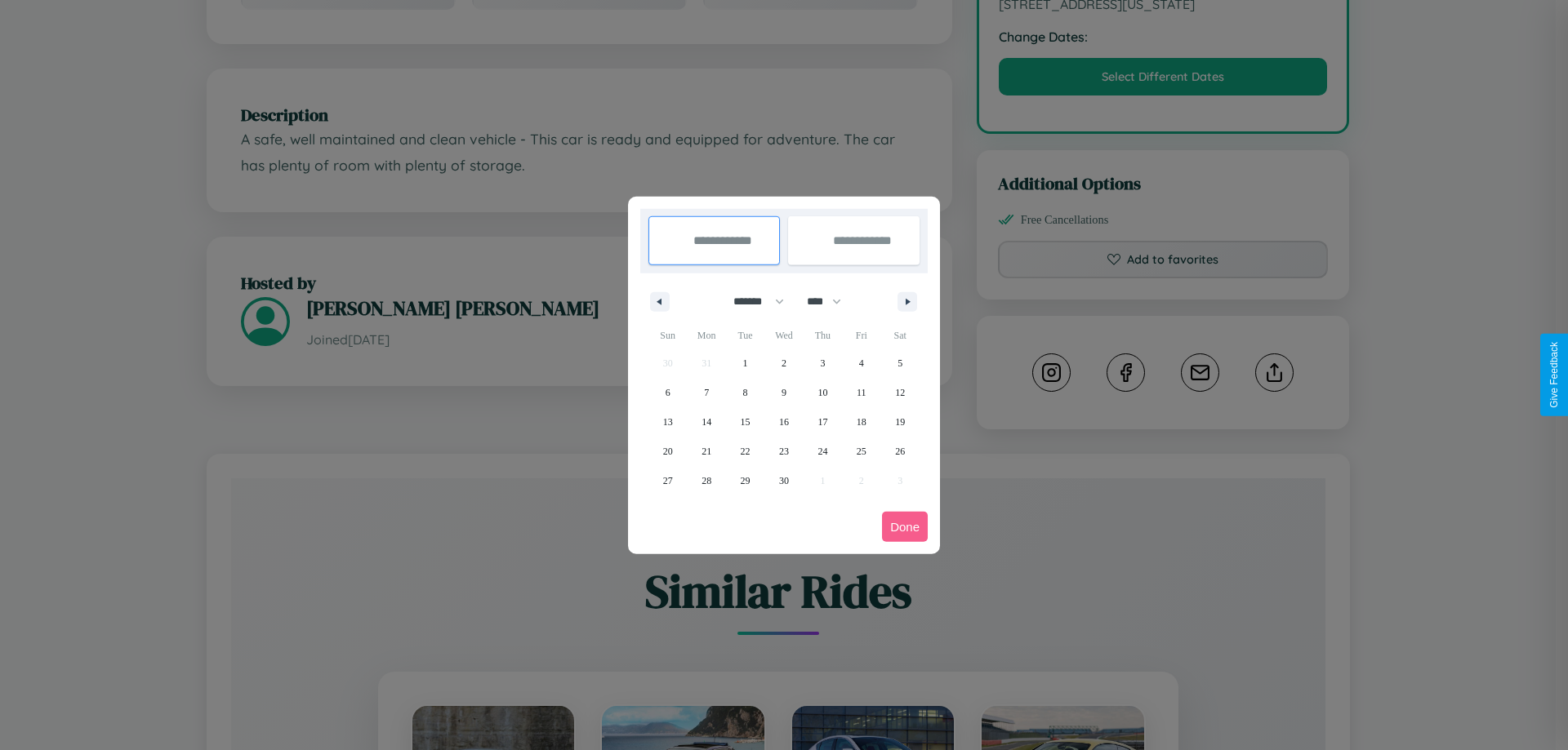
click at [831, 301] on select "**** **** **** **** **** **** **** **** **** **** **** **** **** **** **** ****…" at bounding box center [823, 302] width 49 height 27
select select "****"
click at [745, 451] on span "21" at bounding box center [745, 451] width 10 height 29
type input "**********"
click at [706, 480] on span "27" at bounding box center [706, 480] width 10 height 29
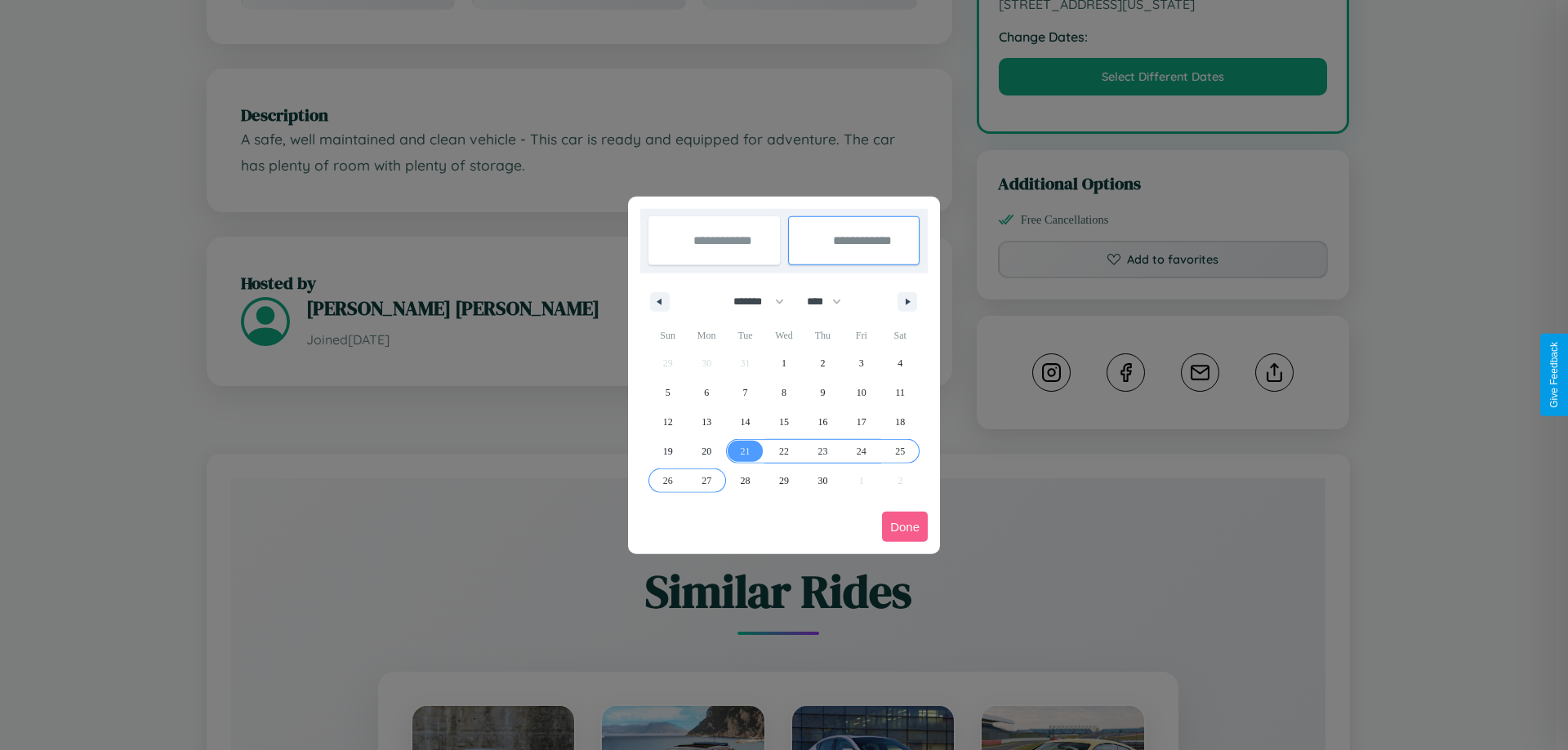
type input "**********"
click at [905, 526] on button "Done" at bounding box center [905, 527] width 46 height 30
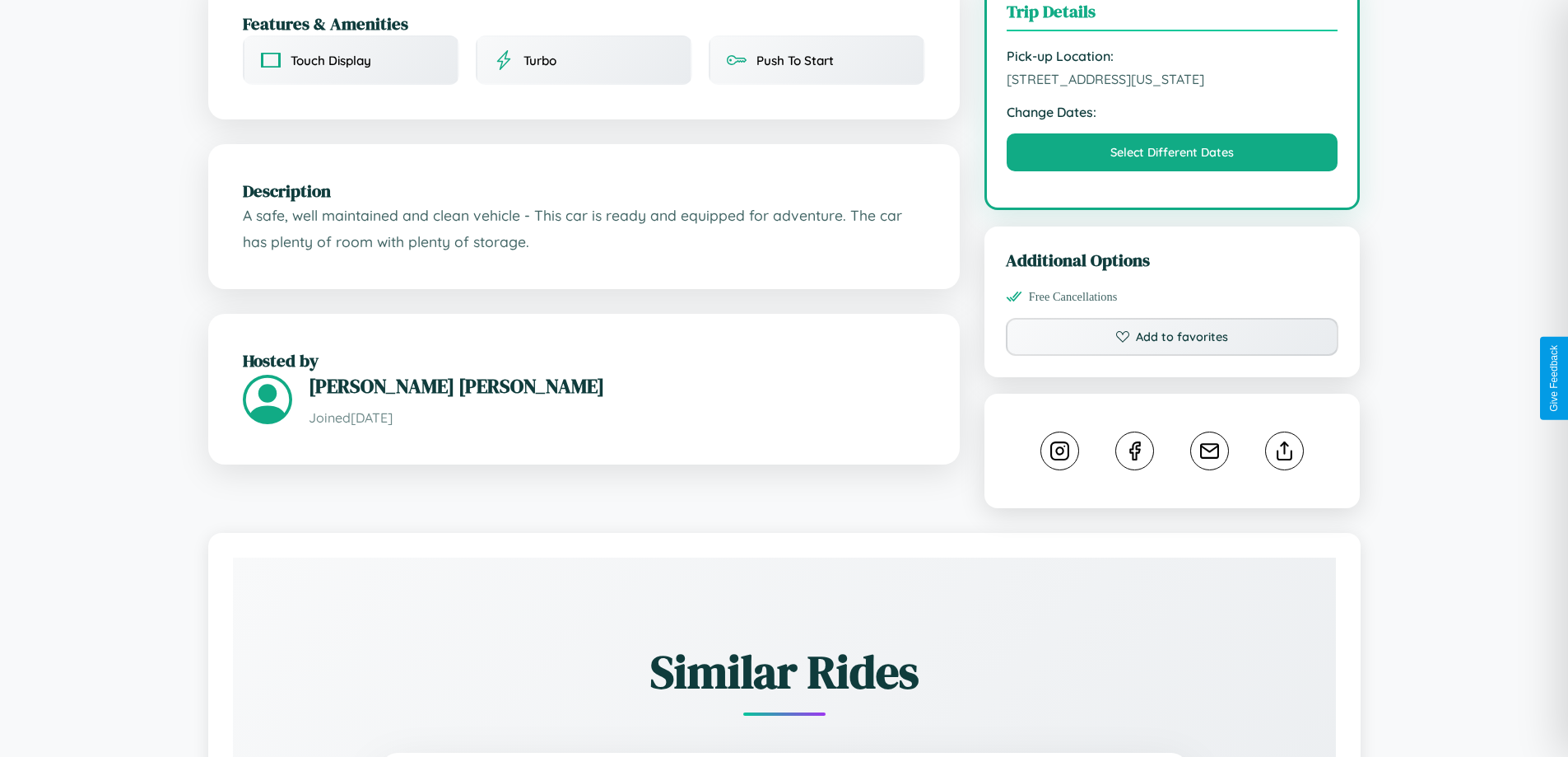
scroll to position [427, 0]
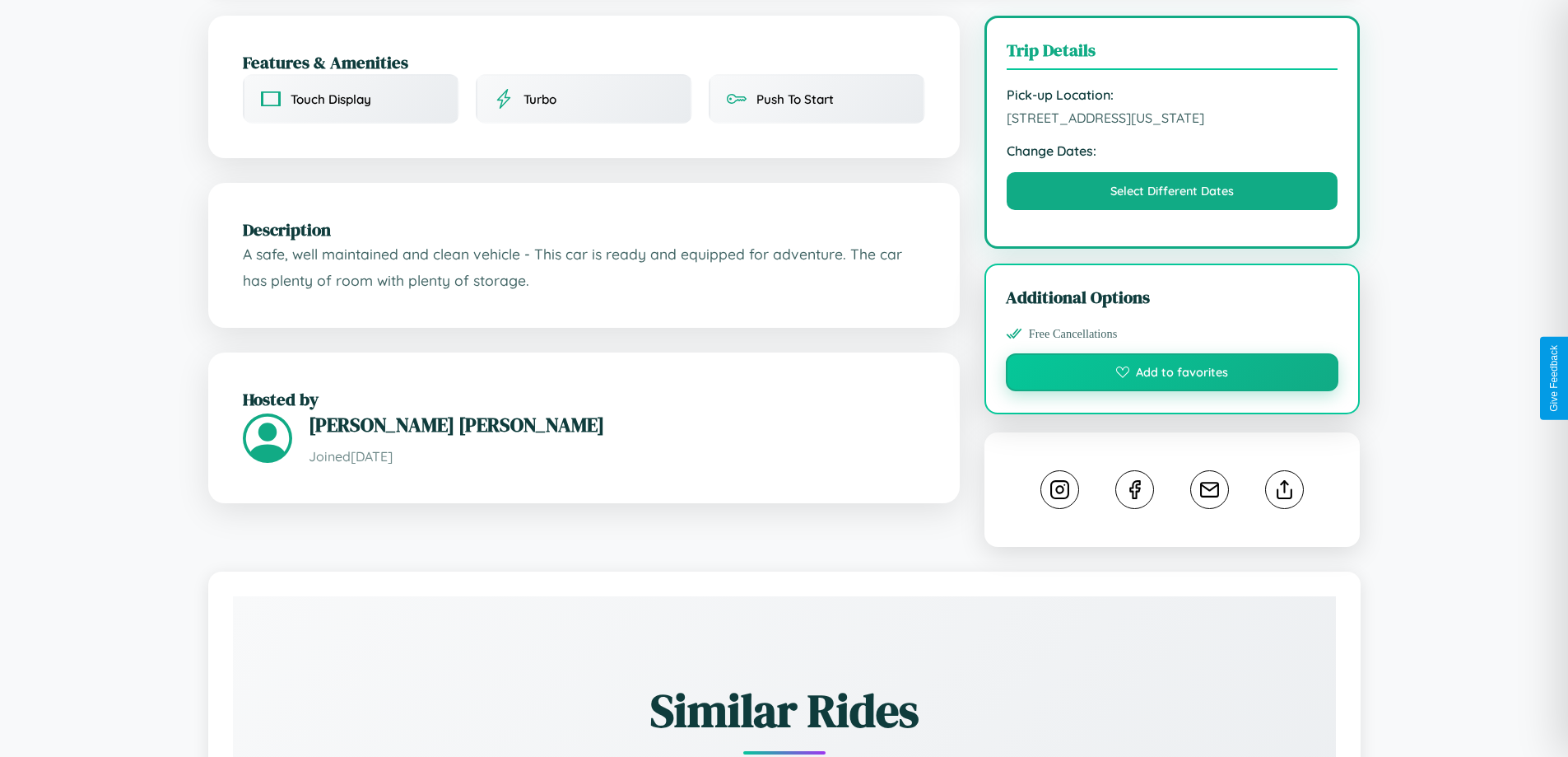
click at [1172, 375] on button "Add to favorites" at bounding box center [1172, 372] width 333 height 38
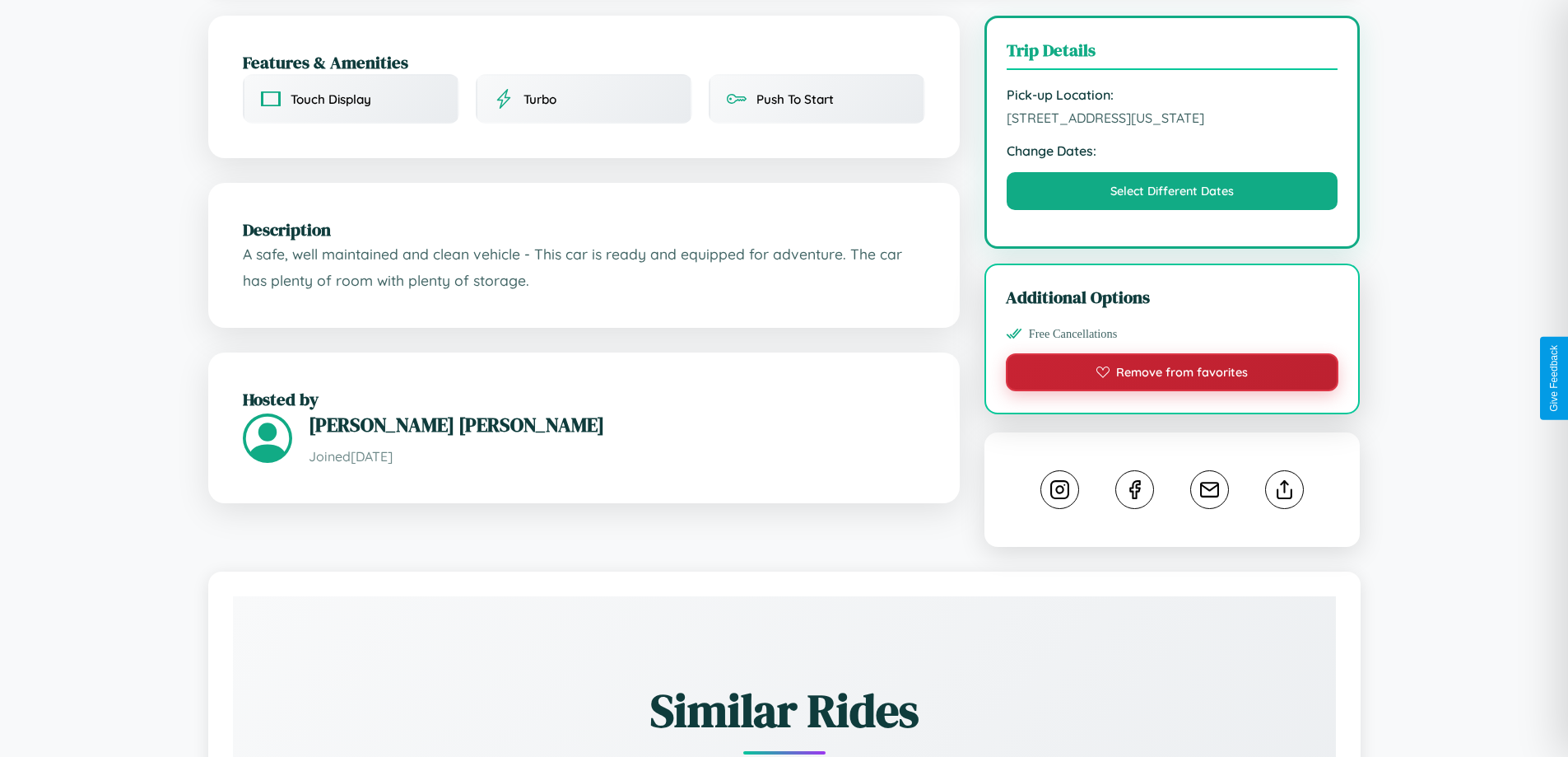
scroll to position [170, 0]
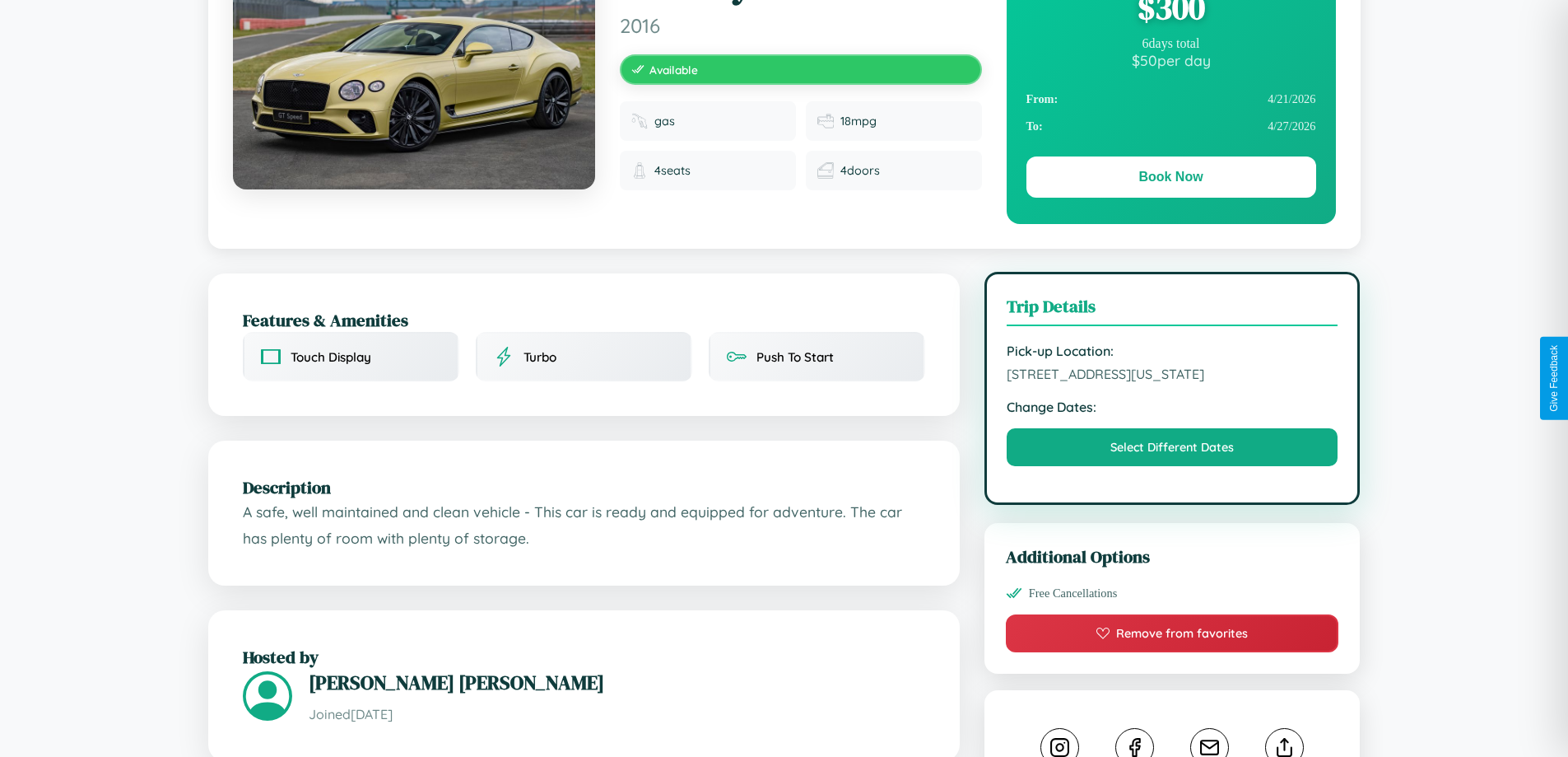
click at [1172, 376] on span "9769 Pine Street Atlanta Georgia 72408 United States" at bounding box center [1172, 373] width 331 height 16
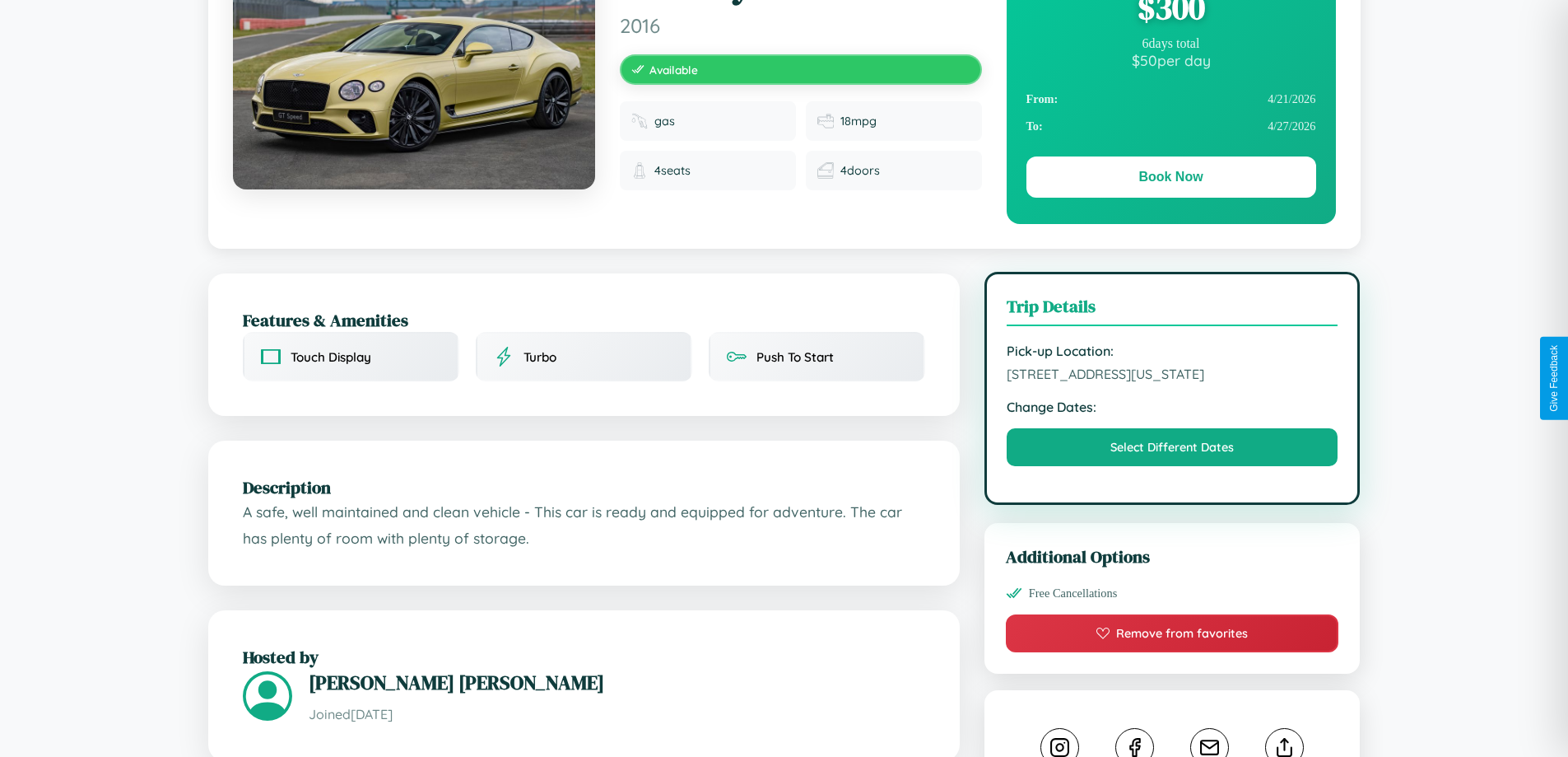
click at [1172, 376] on span "9769 Pine Street Atlanta Georgia 72408 United States" at bounding box center [1172, 373] width 331 height 16
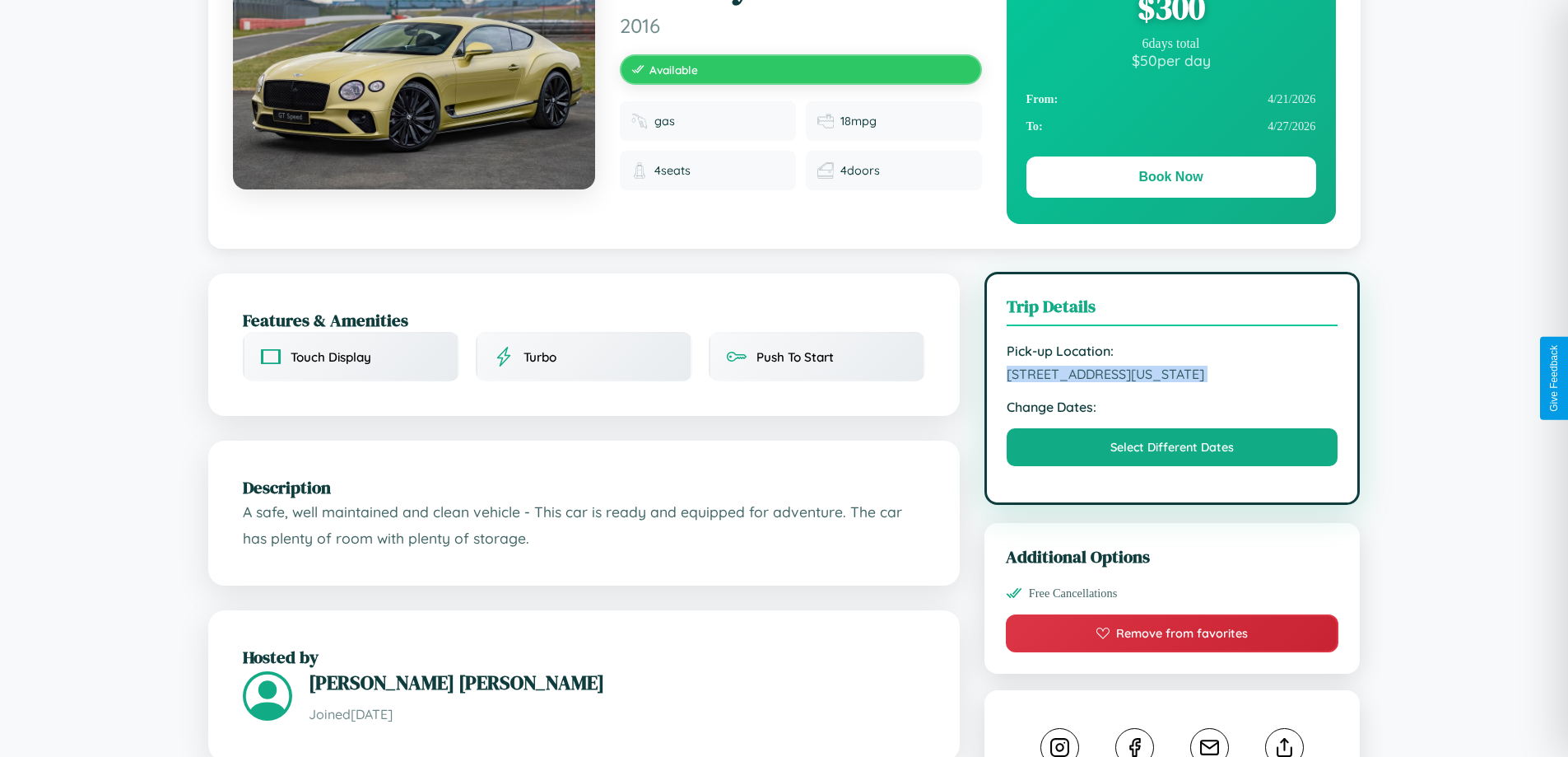
click at [1172, 376] on span "9769 Pine Street Atlanta Georgia 72408 United States" at bounding box center [1172, 373] width 331 height 16
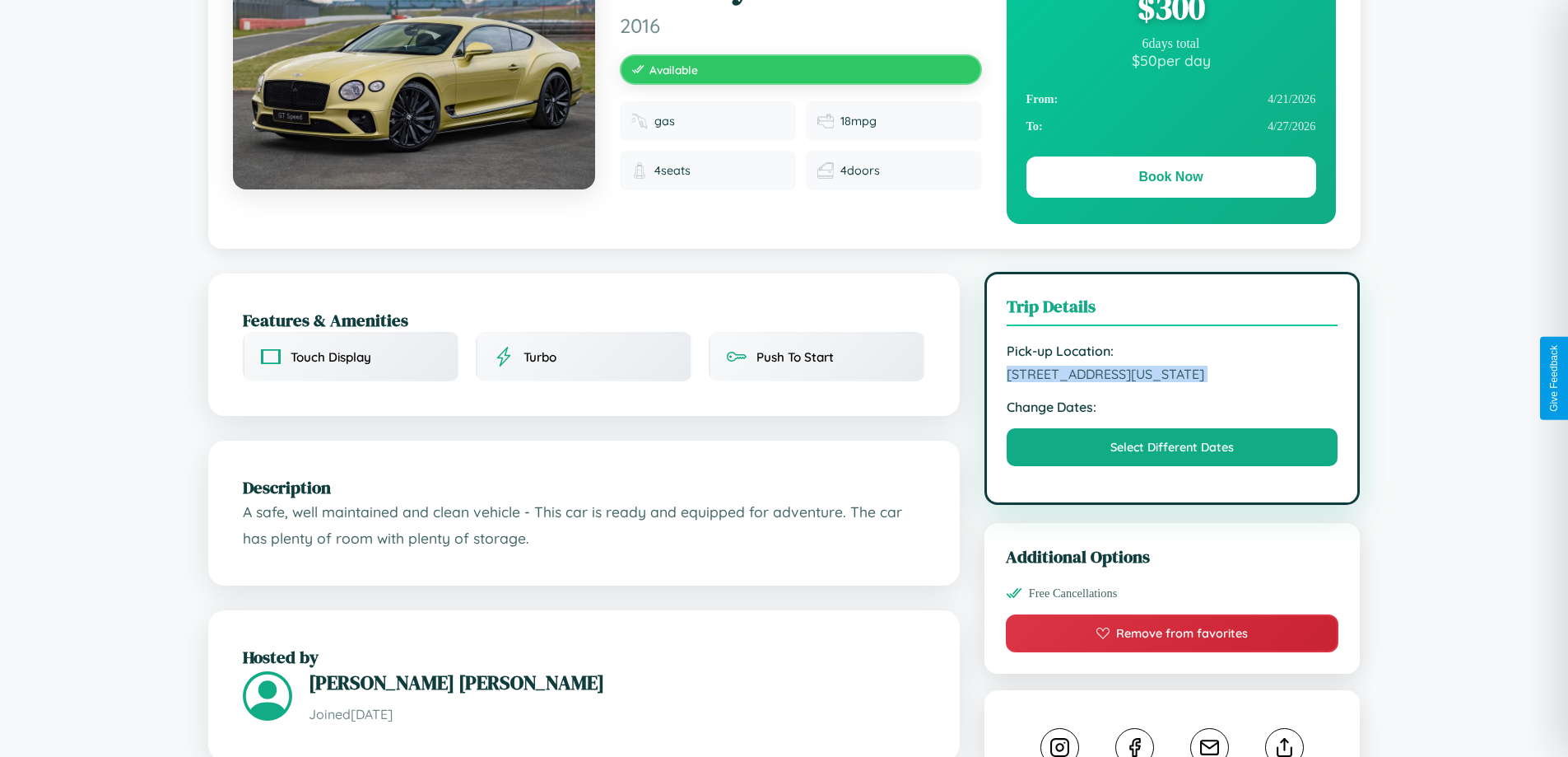
click at [1172, 376] on span "9769 Pine Street Atlanta Georgia 72408 United States" at bounding box center [1172, 373] width 331 height 16
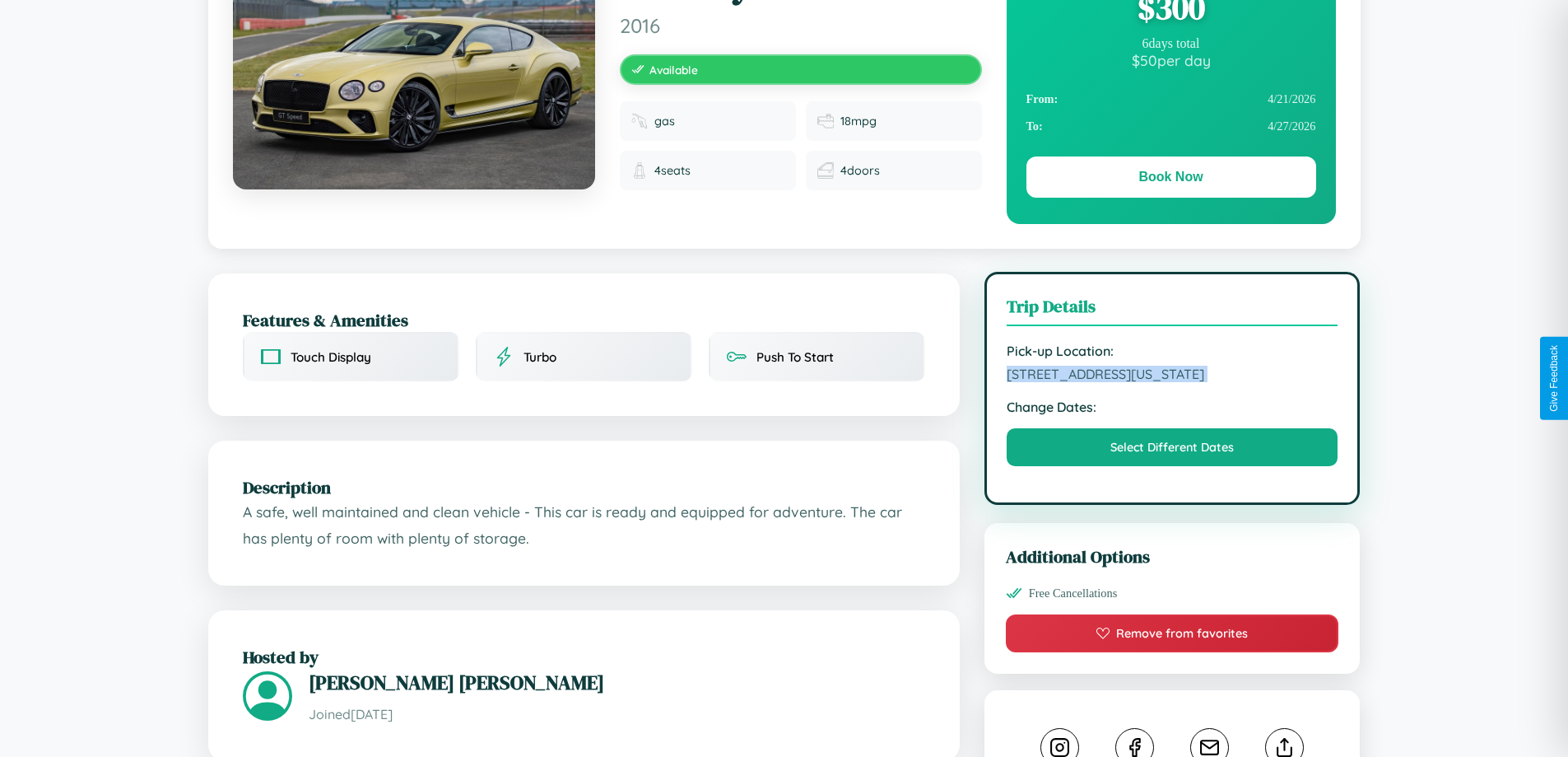
click at [1172, 376] on span "9769 Pine Street Atlanta Georgia 72408 United States" at bounding box center [1172, 373] width 331 height 16
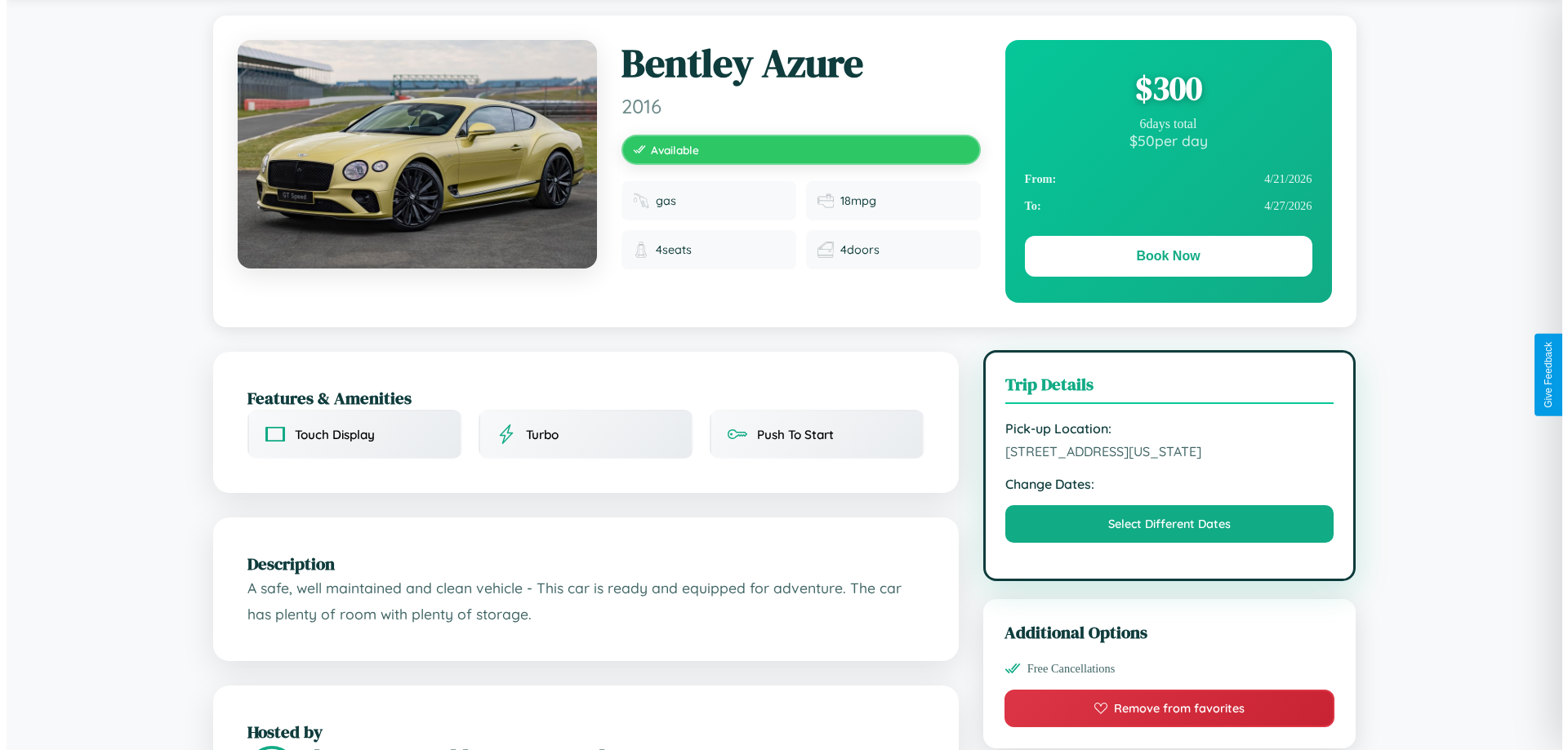
scroll to position [0, 0]
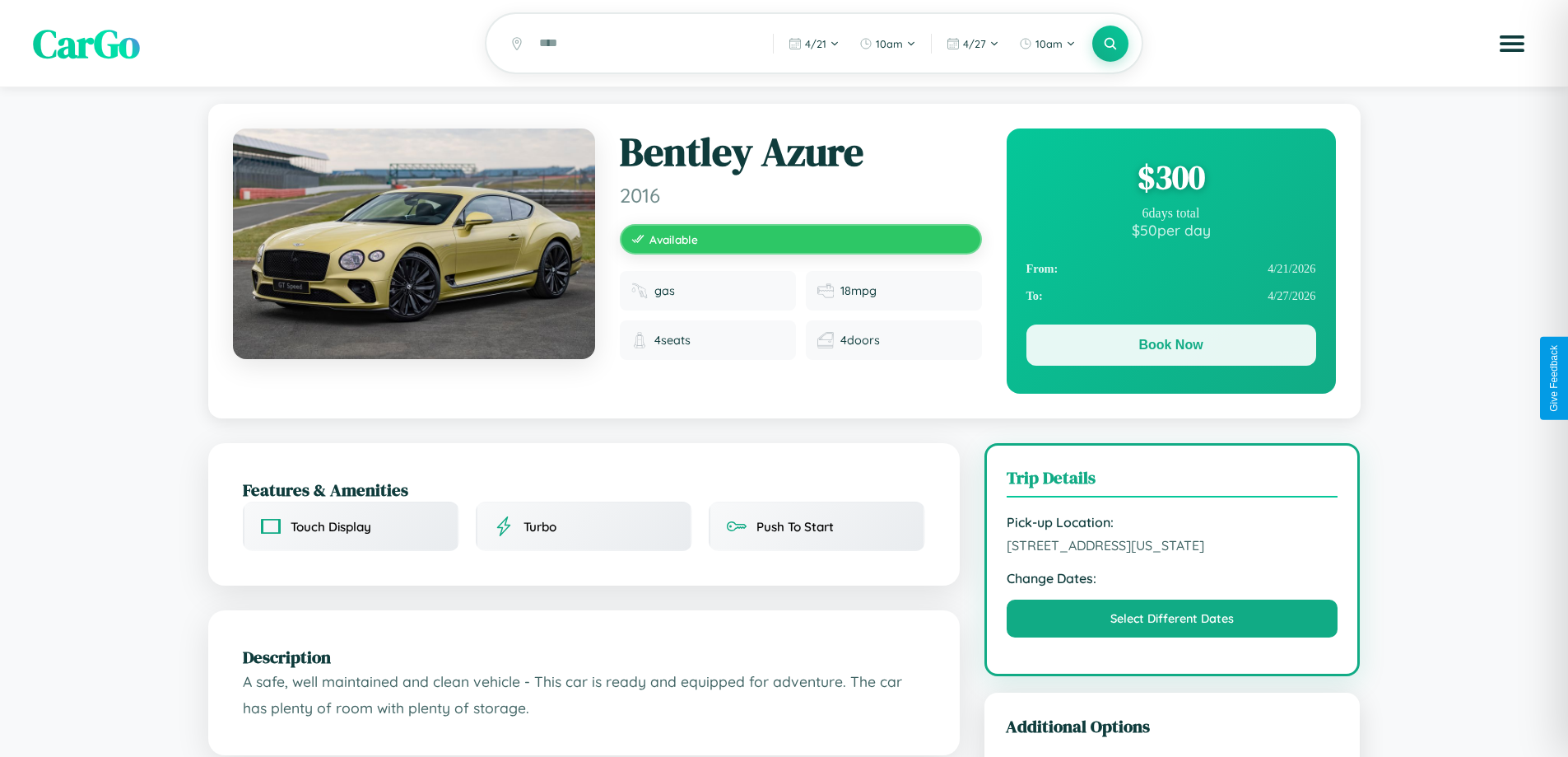
click at [1171, 348] on button "Book Now" at bounding box center [1171, 345] width 290 height 41
